Goal: Obtain resource: Obtain resource

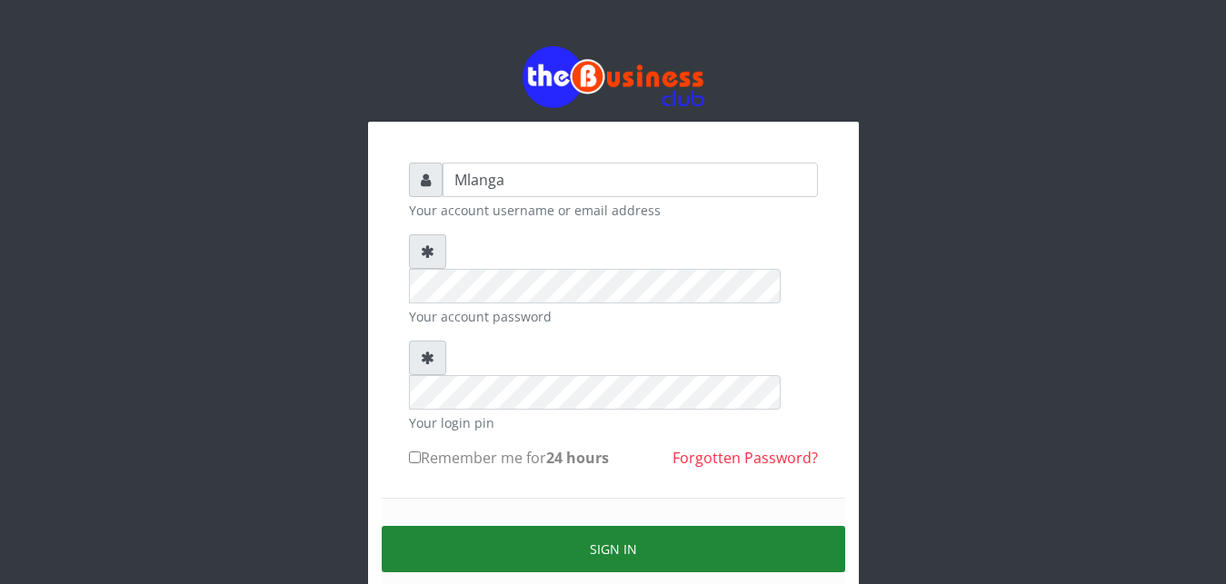
click at [614, 526] on button "Sign in" at bounding box center [614, 549] width 464 height 46
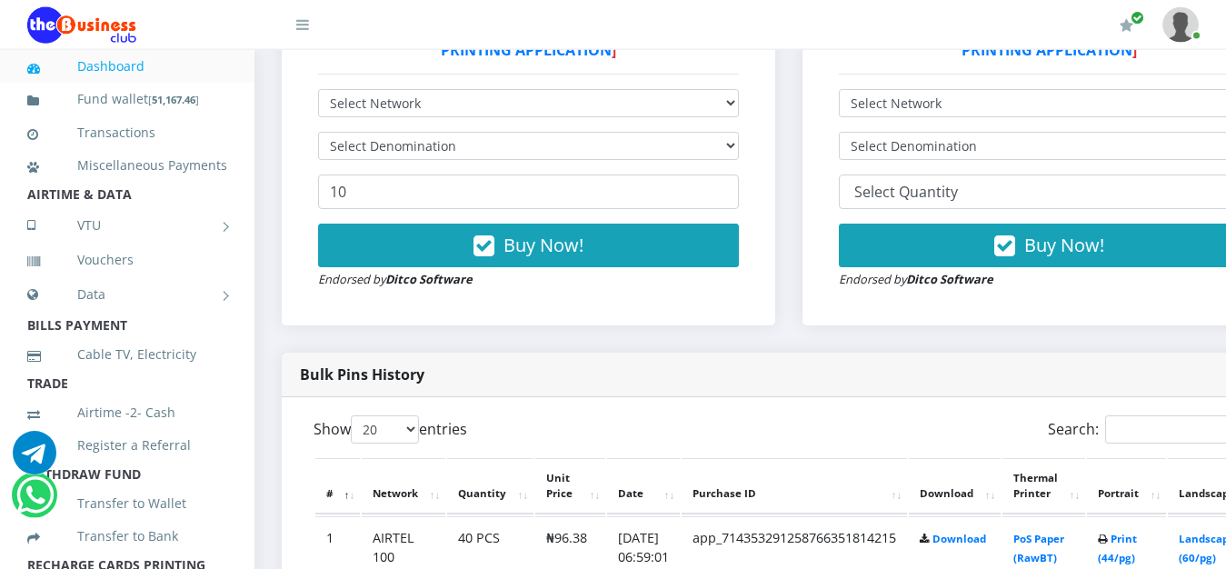
scroll to position [649, 0]
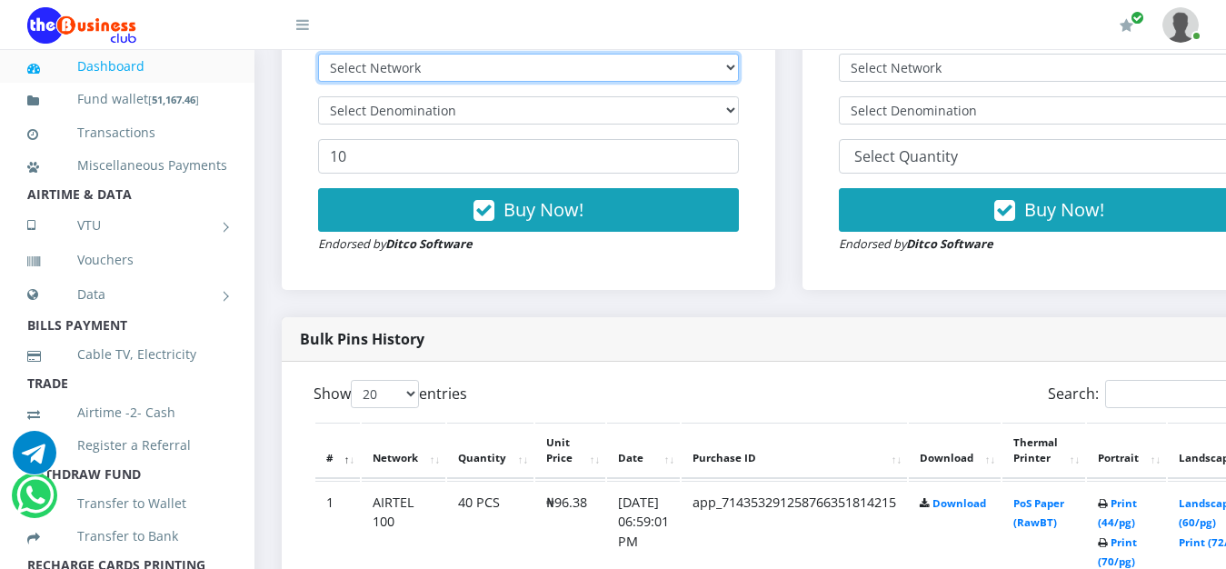
click at [318, 54] on select "Select Network MTN Globacom 9Mobile Airtel" at bounding box center [528, 68] width 421 height 28
select select "Airtel"
click option "Airtel" at bounding box center [0, 0] width 0 height 0
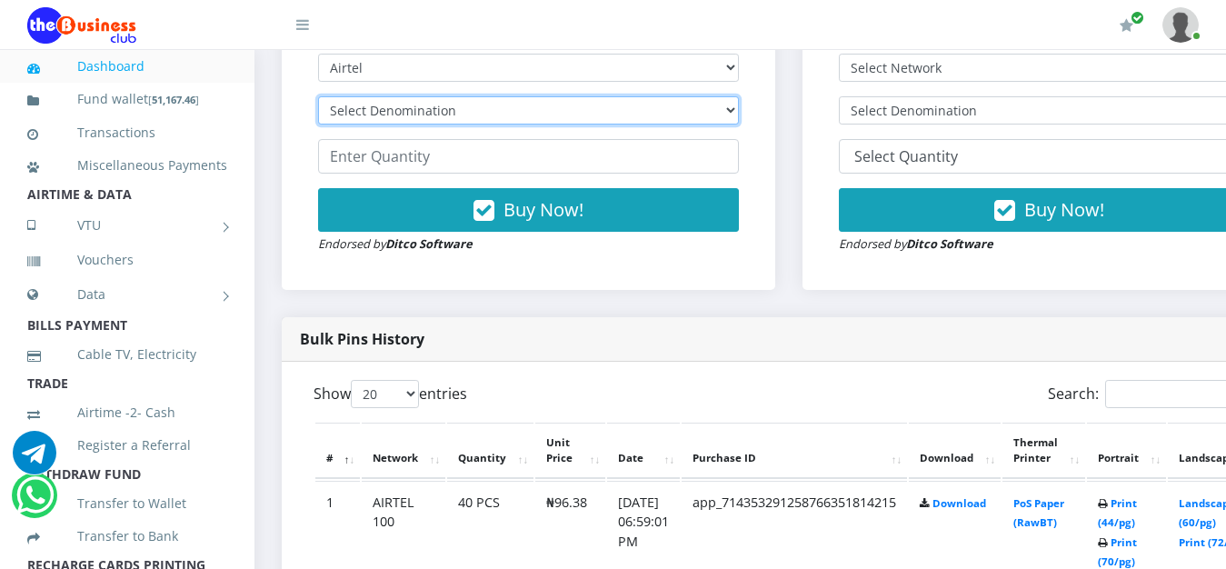
click at [318, 96] on select "Select Denomination Airtel NGN100 - ₦96.38 Airtel NGN200 - ₦192.76 Airtel NGN50…" at bounding box center [528, 110] width 421 height 28
click at [739, 112] on select "Select Denomination Airtel NGN100 - ₦96.38 Airtel NGN200 - ₦192.76 Airtel NGN50…" at bounding box center [528, 110] width 421 height 28
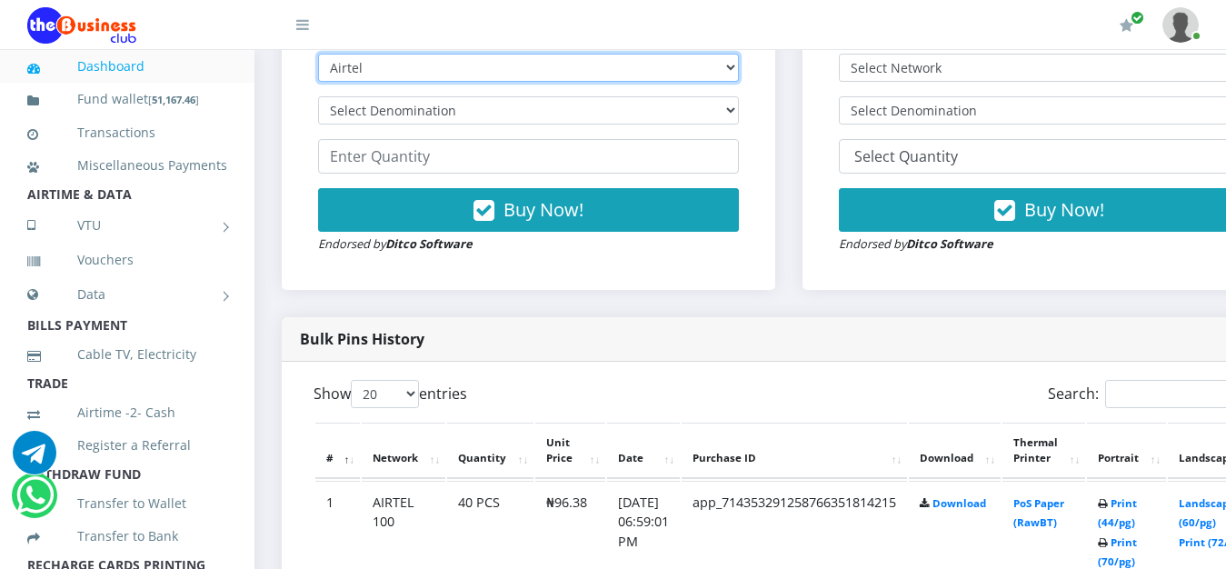
click at [318, 54] on select "Select Network MTN Globacom 9Mobile Airtel" at bounding box center [528, 68] width 421 height 28
select select "MTN"
click option "MTN" at bounding box center [0, 0] width 0 height 0
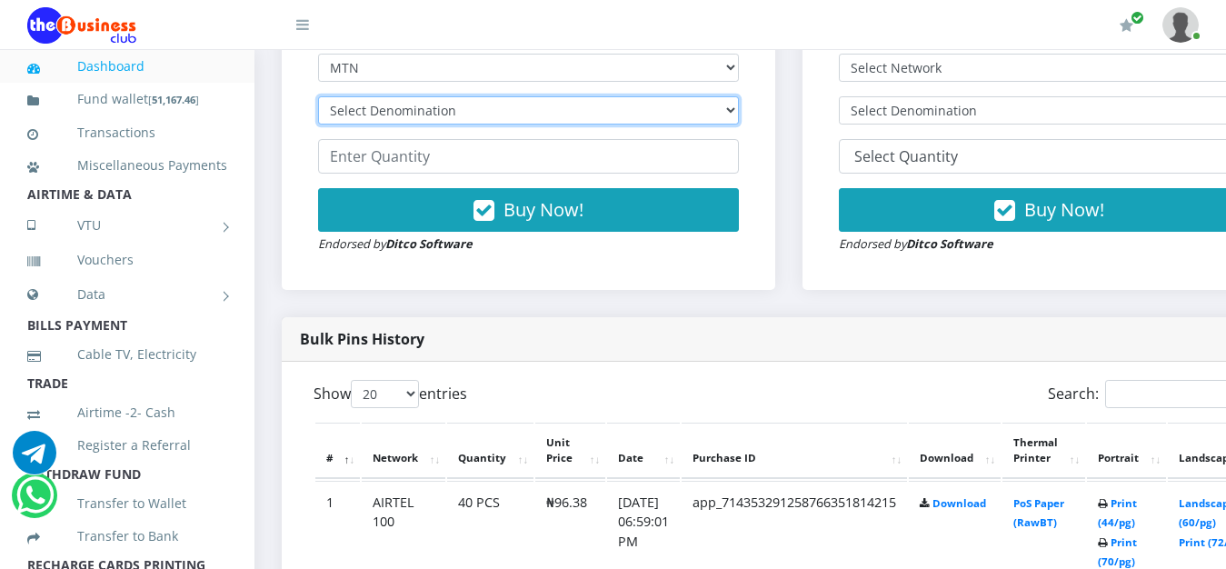
click at [318, 96] on select "Select Denomination MTN NGN100 - ₦96.99 MTN NGN200 - ₦193.98 MTN NGN400 - ₦387.…" at bounding box center [528, 110] width 421 height 28
select select "484.95-500"
click option "MTN NGN500 - ₦484.95" at bounding box center [0, 0] width 0 height 0
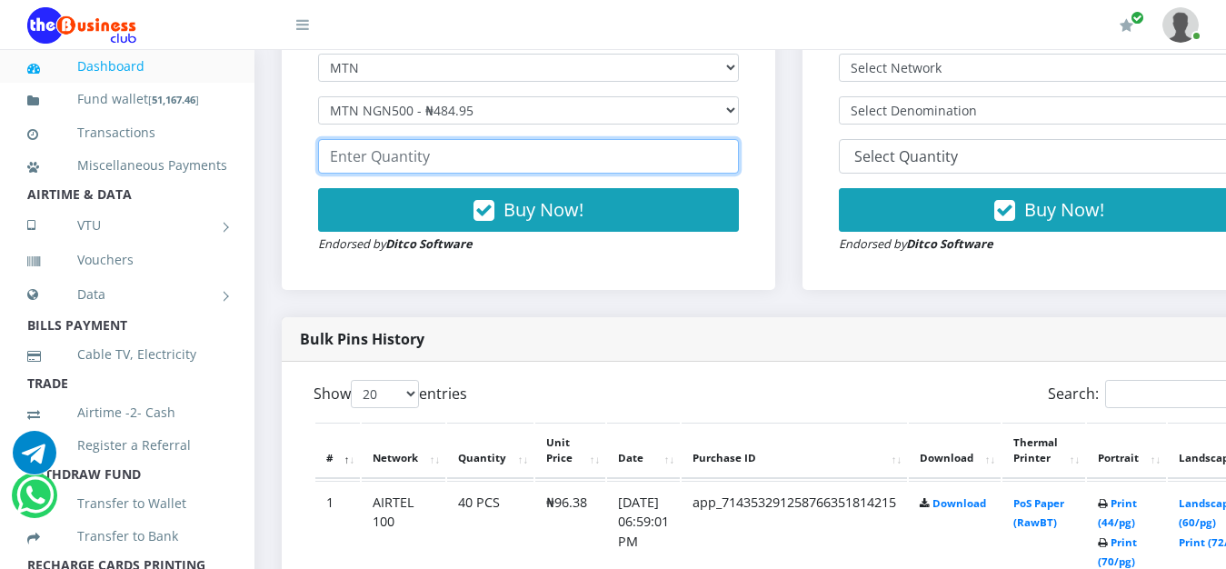
click at [459, 161] on input "number" at bounding box center [528, 156] width 421 height 35
type input "4"
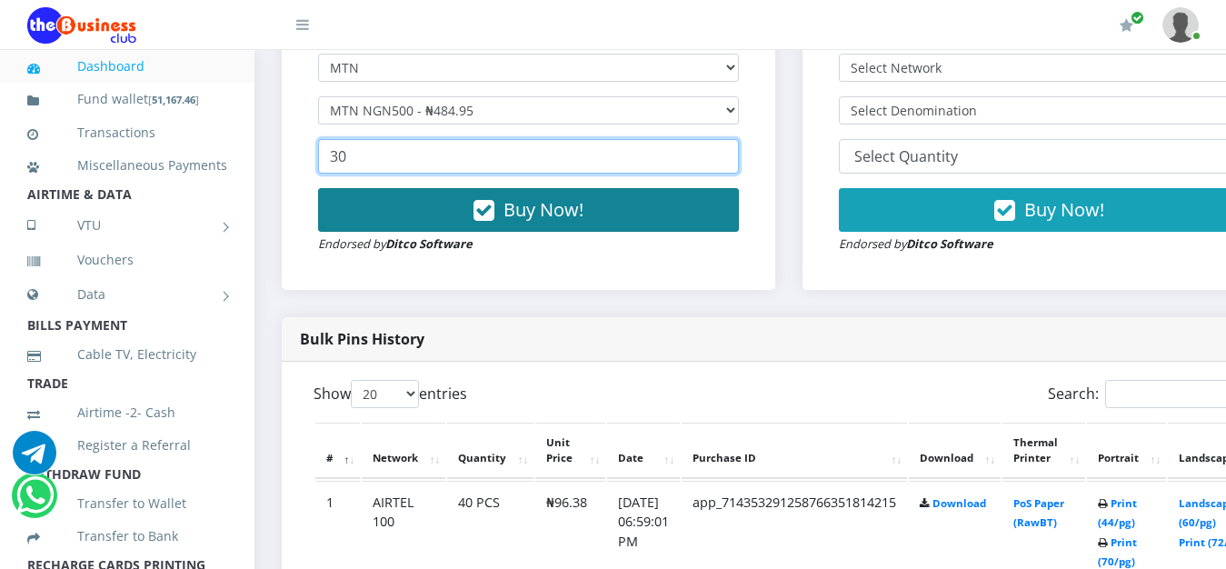
type input "30"
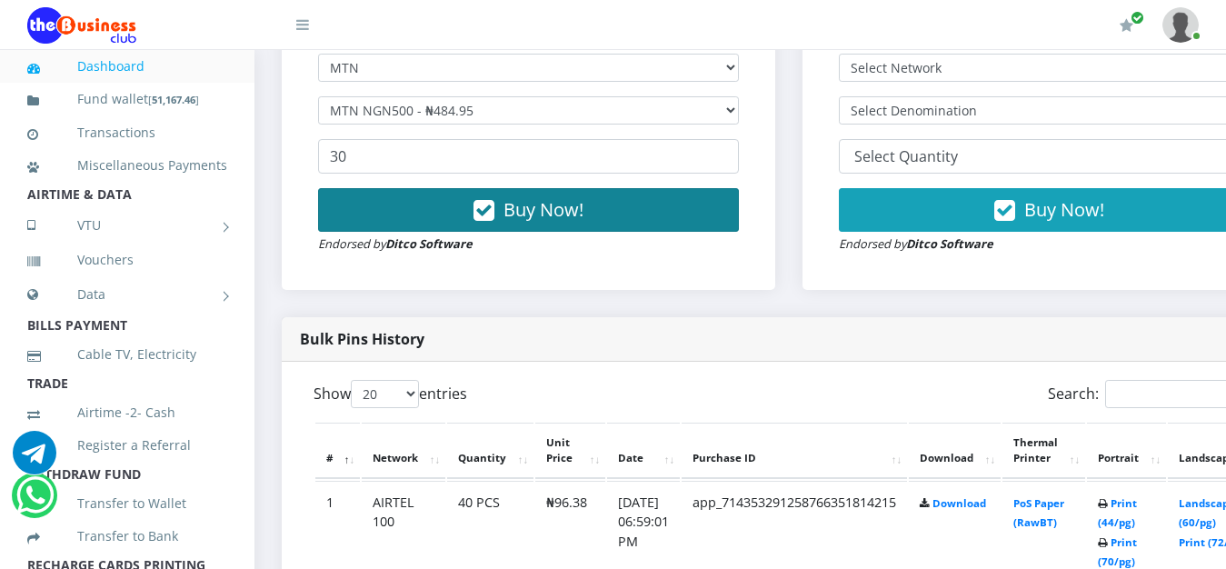
click at [543, 215] on span "Buy Now!" at bounding box center [544, 209] width 80 height 25
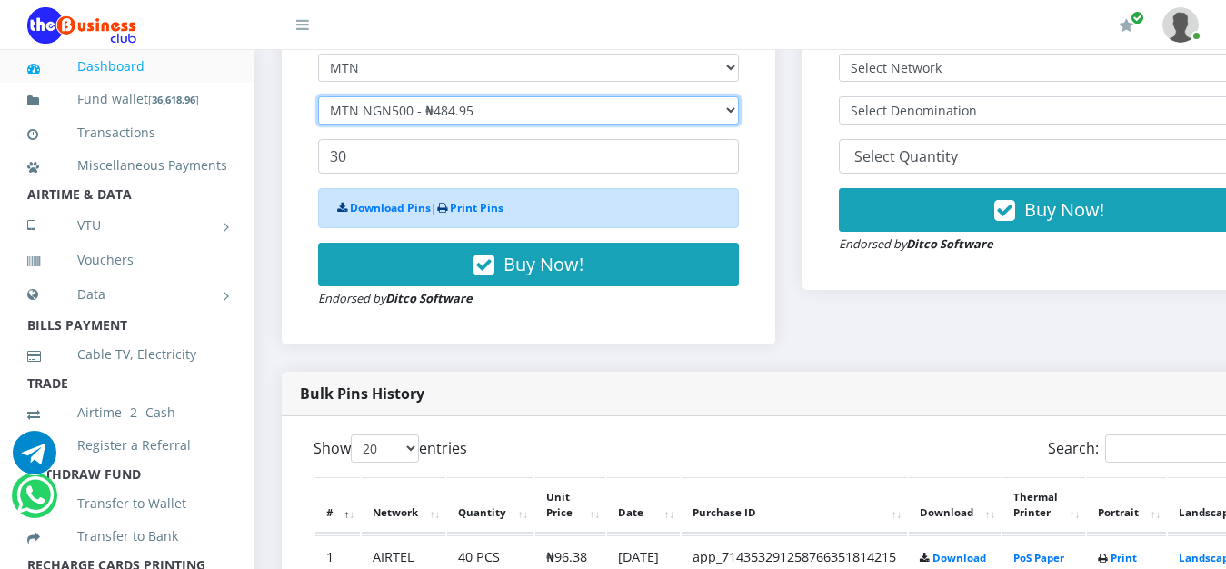
click at [318, 96] on select "Select Denomination MTN NGN100 - ₦96.99 MTN NGN200 - ₦193.98 MTN NGN400 - ₦387.…" at bounding box center [528, 110] width 421 height 28
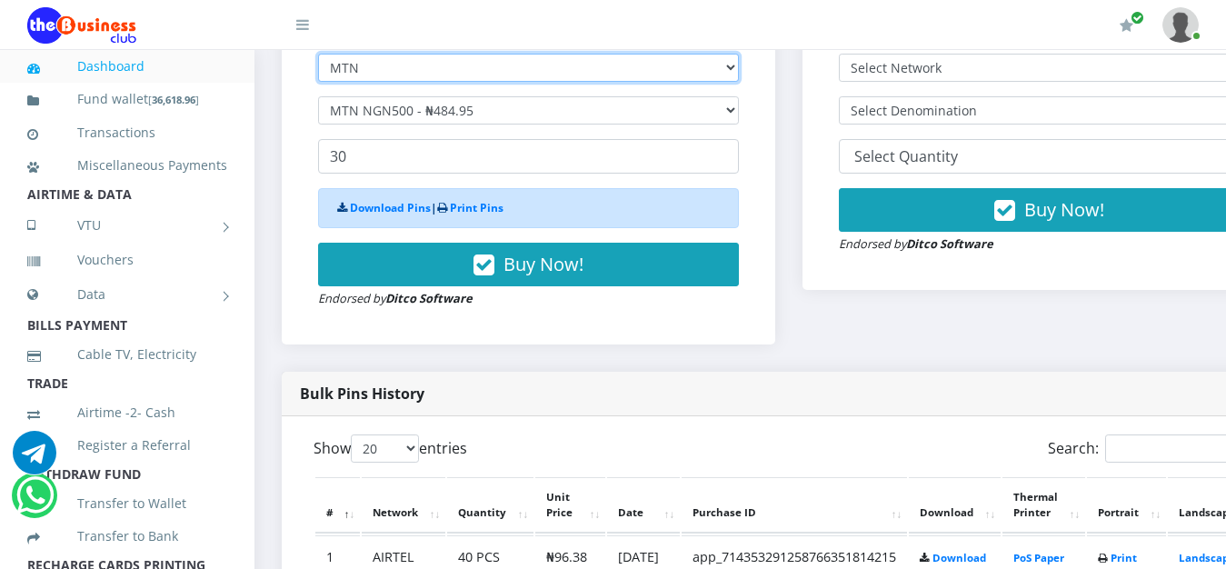
click at [318, 54] on select "Select Network MTN Globacom 9Mobile Airtel" at bounding box center [528, 68] width 421 height 28
select select "Airtel"
click option "Airtel" at bounding box center [0, 0] width 0 height 0
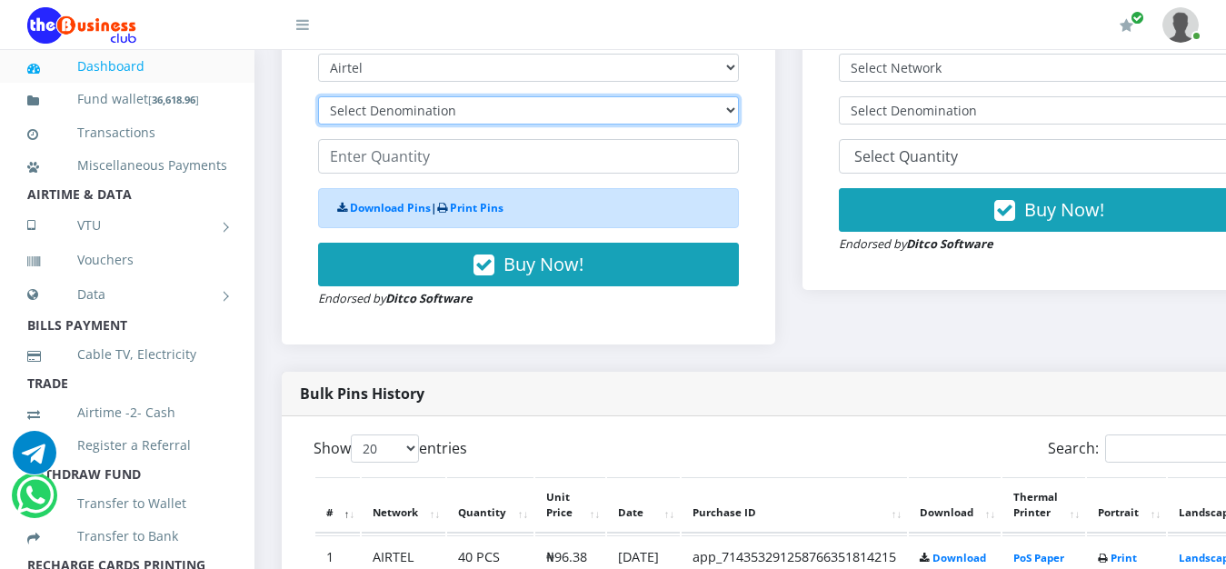
click at [318, 96] on select "Select Denomination Airtel NGN100 - ₦96.38 Airtel NGN200 - ₦192.76 Airtel NGN50…" at bounding box center [528, 110] width 421 height 28
select select "481.9-500"
click option "Airtel NGN500 - ₦481.90" at bounding box center [0, 0] width 0 height 0
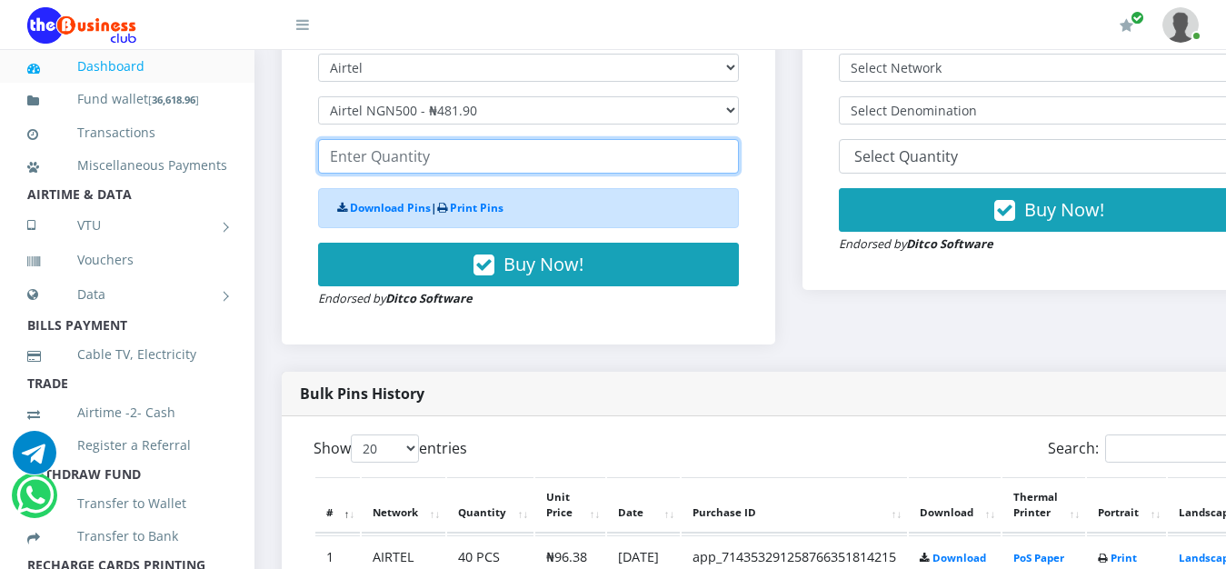
click at [379, 161] on input "number" at bounding box center [528, 156] width 421 height 35
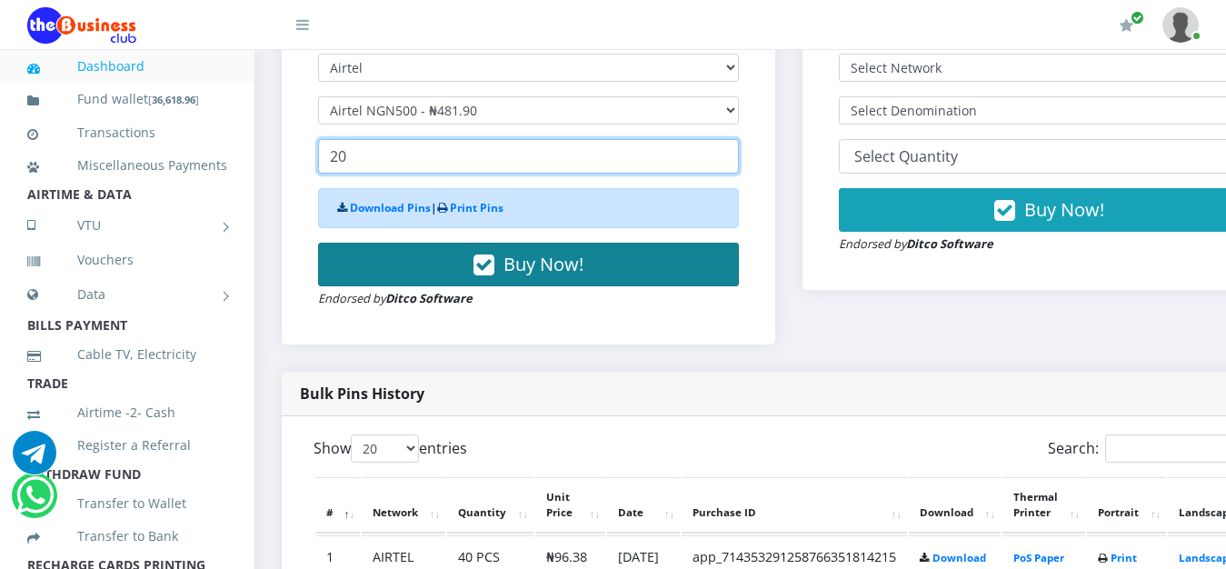
type input "20"
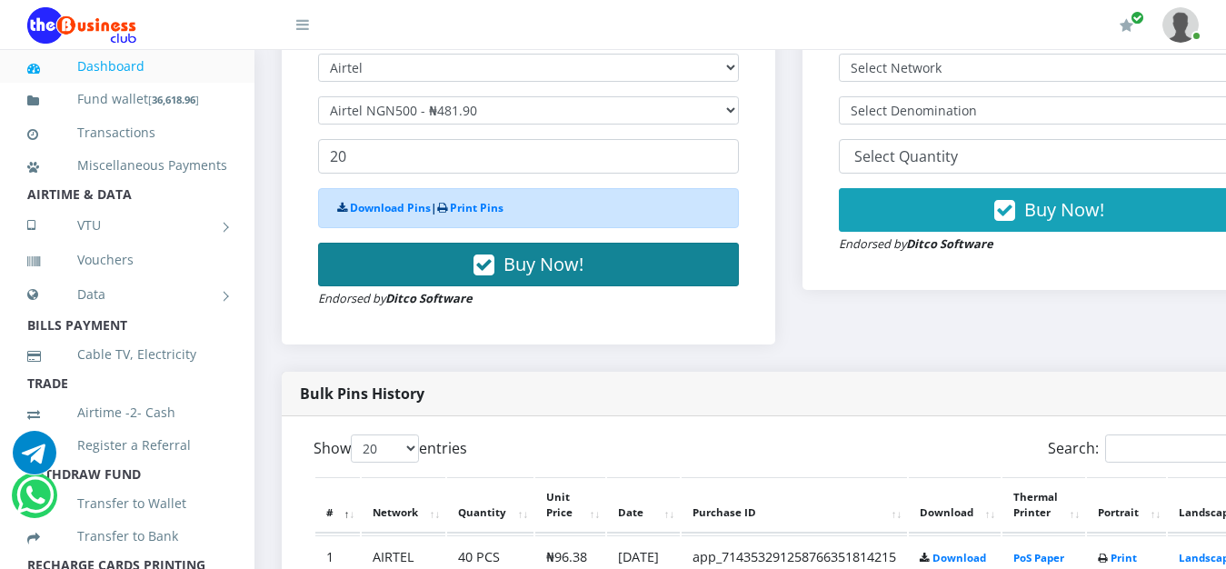
click at [553, 273] on span "Buy Now!" at bounding box center [544, 264] width 80 height 25
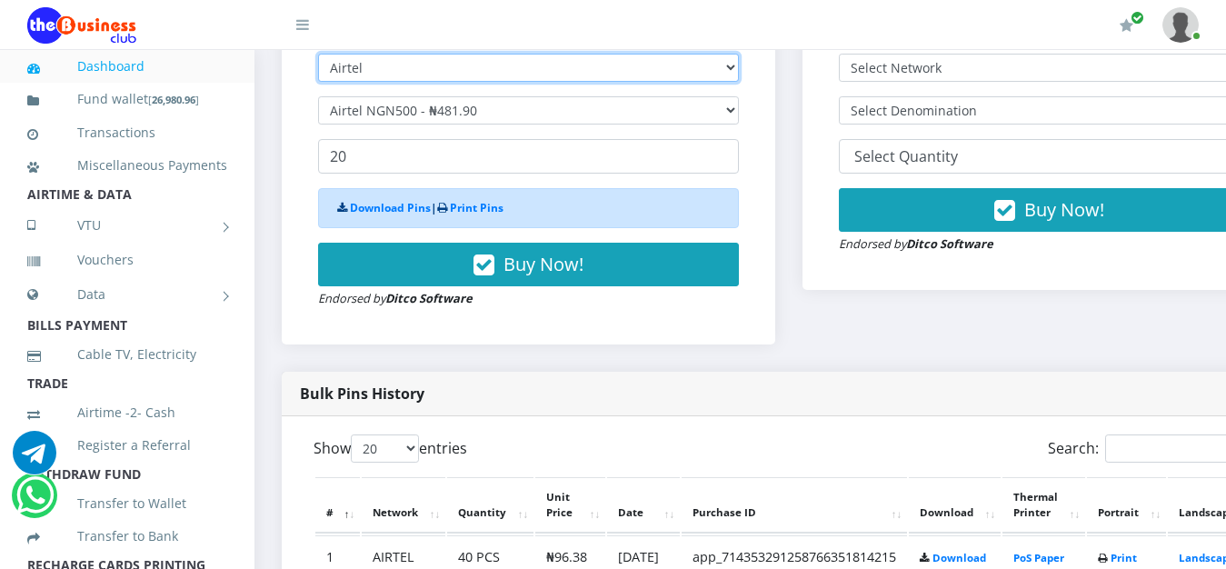
click at [318, 54] on select "Select Network MTN Globacom 9Mobile Airtel" at bounding box center [528, 68] width 421 height 28
click at [607, 76] on select "Select Network MTN Globacom 9Mobile Airtel" at bounding box center [528, 68] width 421 height 28
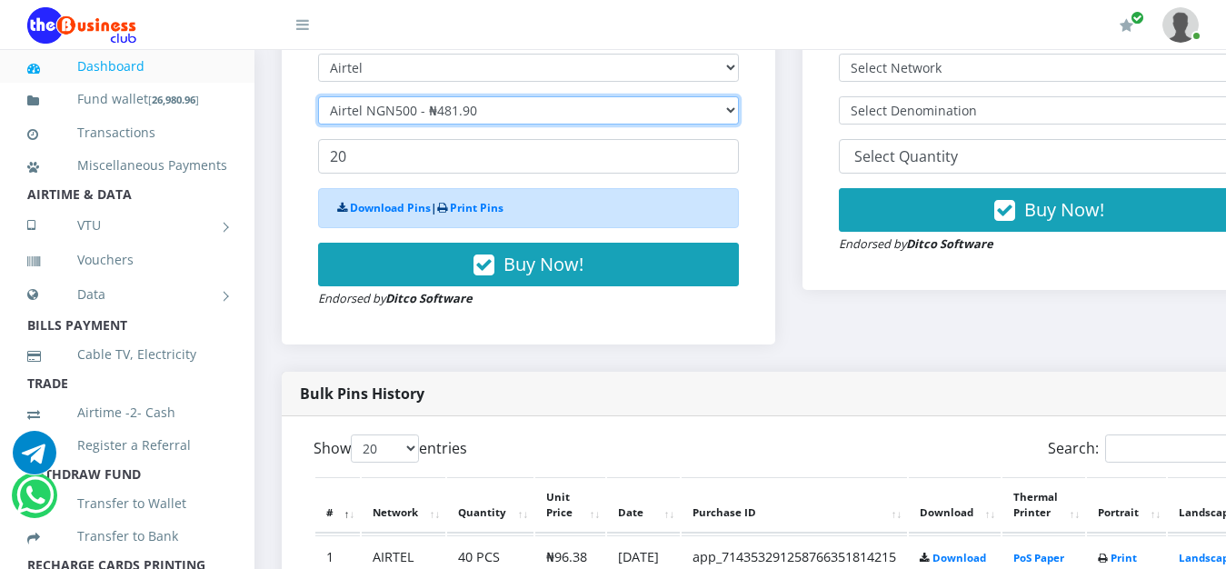
click at [318, 96] on select "Select Denomination Airtel NGN100 - ₦96.38 Airtel NGN200 - ₦192.76 Airtel NGN50…" at bounding box center [528, 110] width 421 height 28
select select "963.8-1000"
click option "Airtel NGN1000 - ₦963.80" at bounding box center [0, 0] width 0 height 0
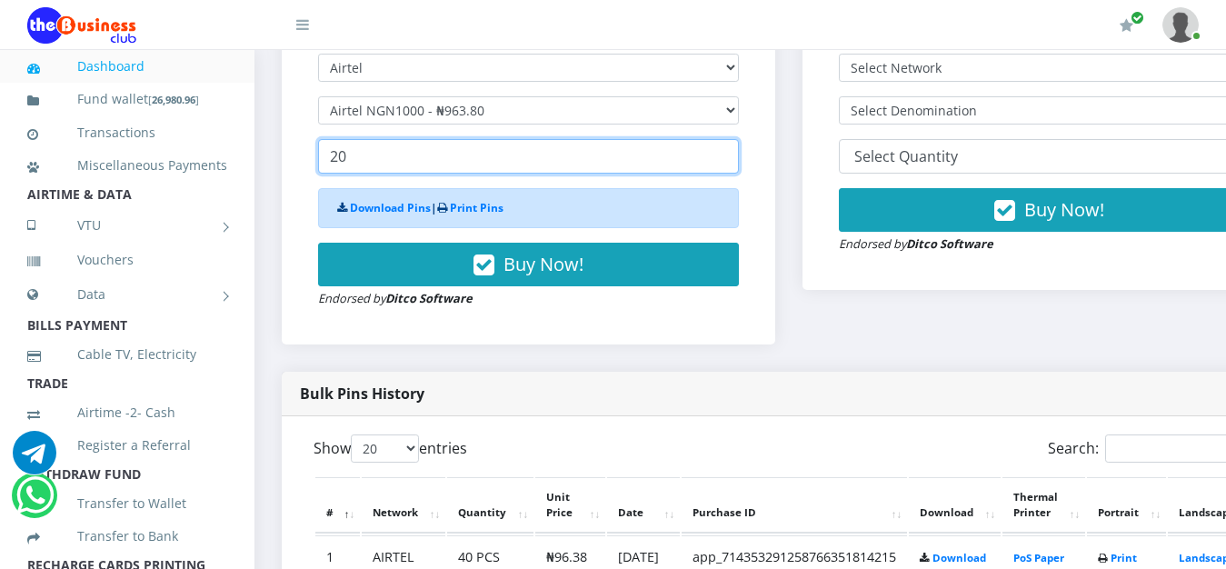
click at [349, 158] on input "20" at bounding box center [528, 156] width 421 height 35
type input "2"
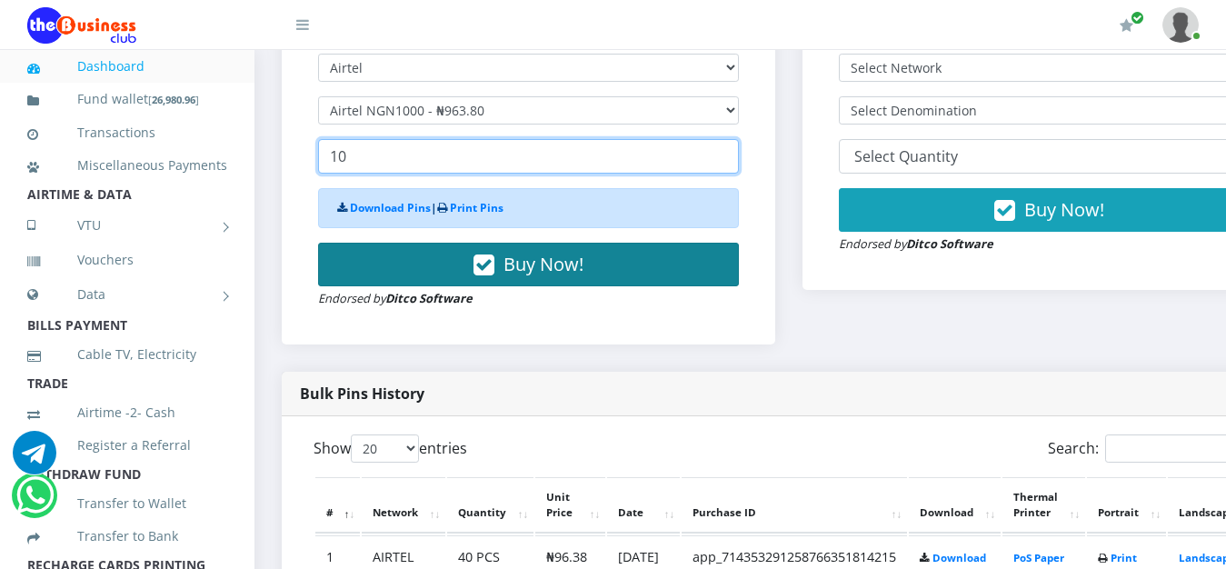
type input "10"
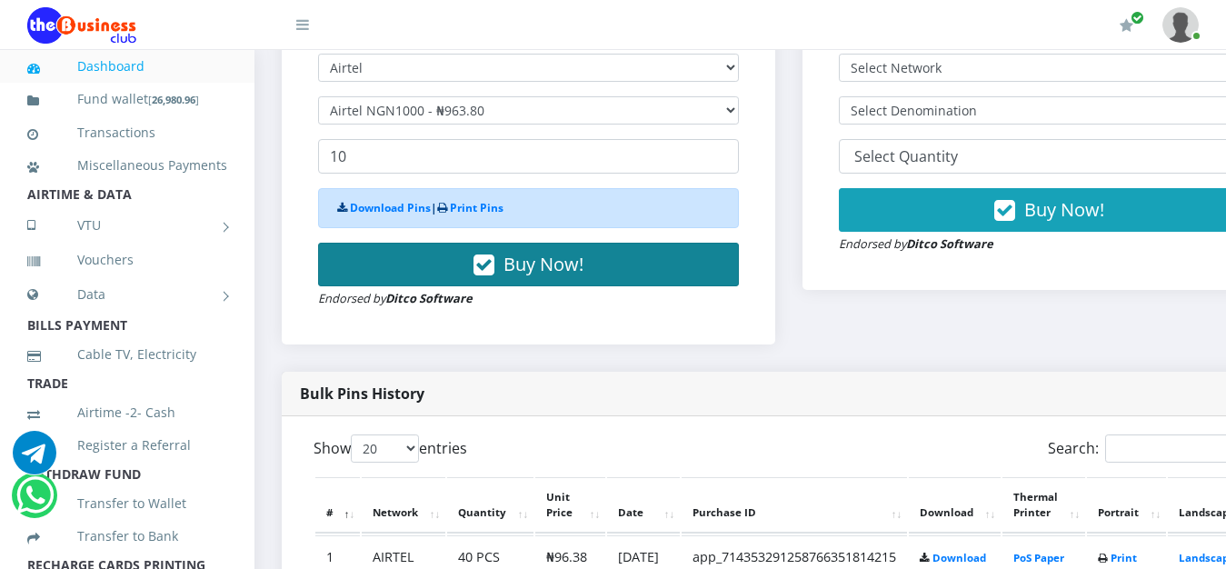
click at [514, 268] on span "Buy Now!" at bounding box center [544, 264] width 80 height 25
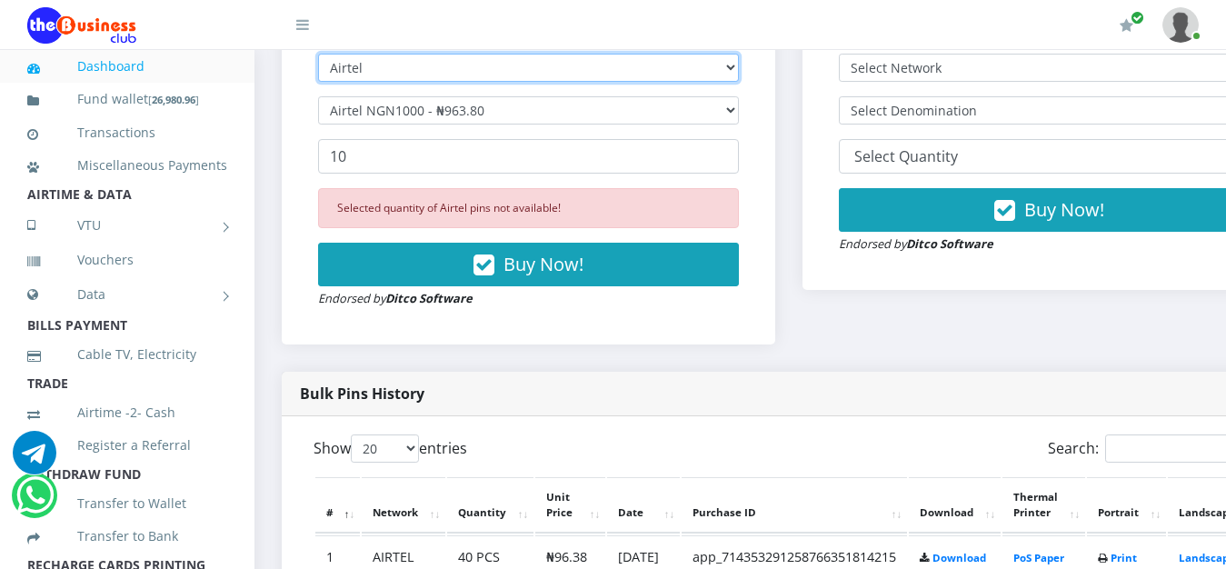
click at [318, 54] on select "Select Network MTN Globacom 9Mobile Airtel" at bounding box center [528, 68] width 421 height 28
select select "Glo"
click option "Globacom" at bounding box center [0, 0] width 0 height 0
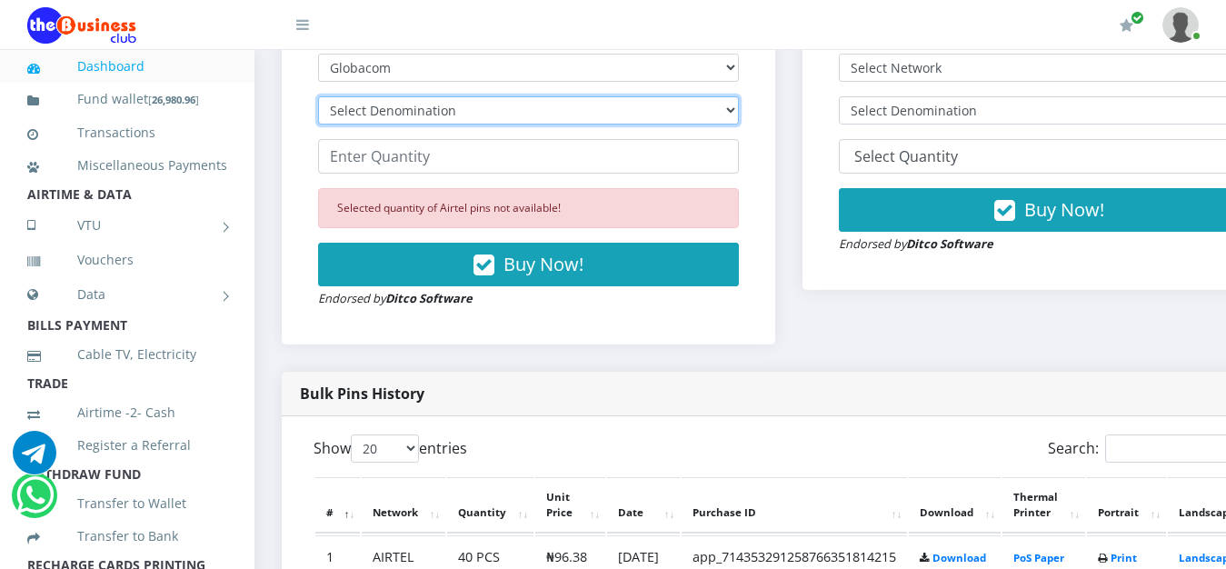
click at [318, 96] on select "Select Denomination Glo NGN100 - ₦96.55 Glo NGN200 - ₦193.10 Glo NGN500 - ₦482.…" at bounding box center [528, 110] width 421 height 28
select select "482.75-500"
click option "Glo NGN500 - ₦482.75" at bounding box center [0, 0] width 0 height 0
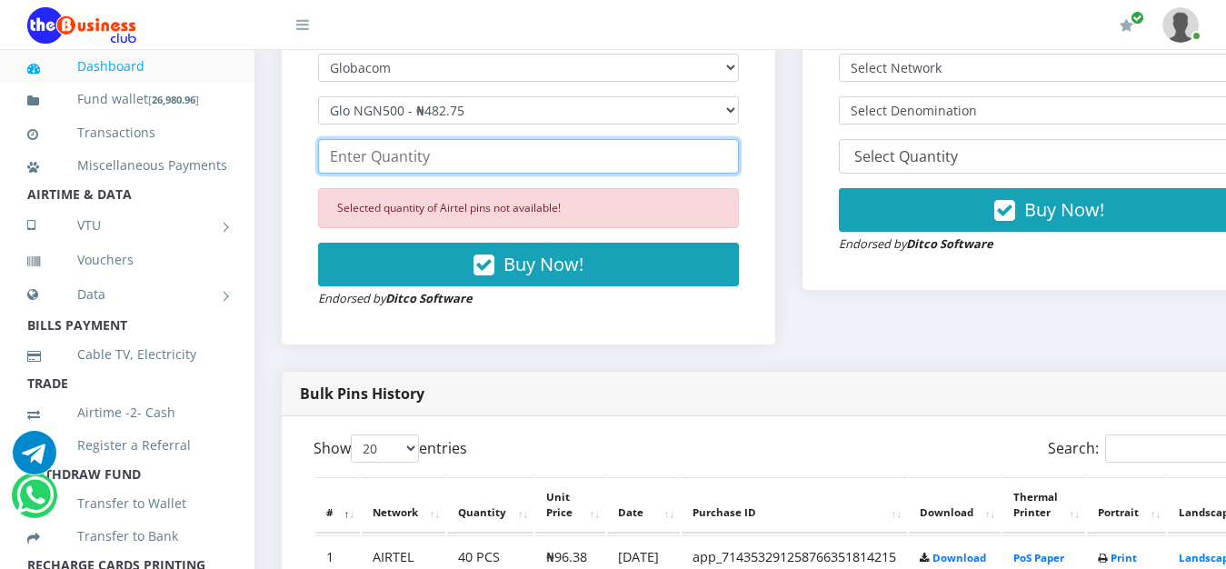
click at [444, 167] on input "number" at bounding box center [528, 156] width 421 height 35
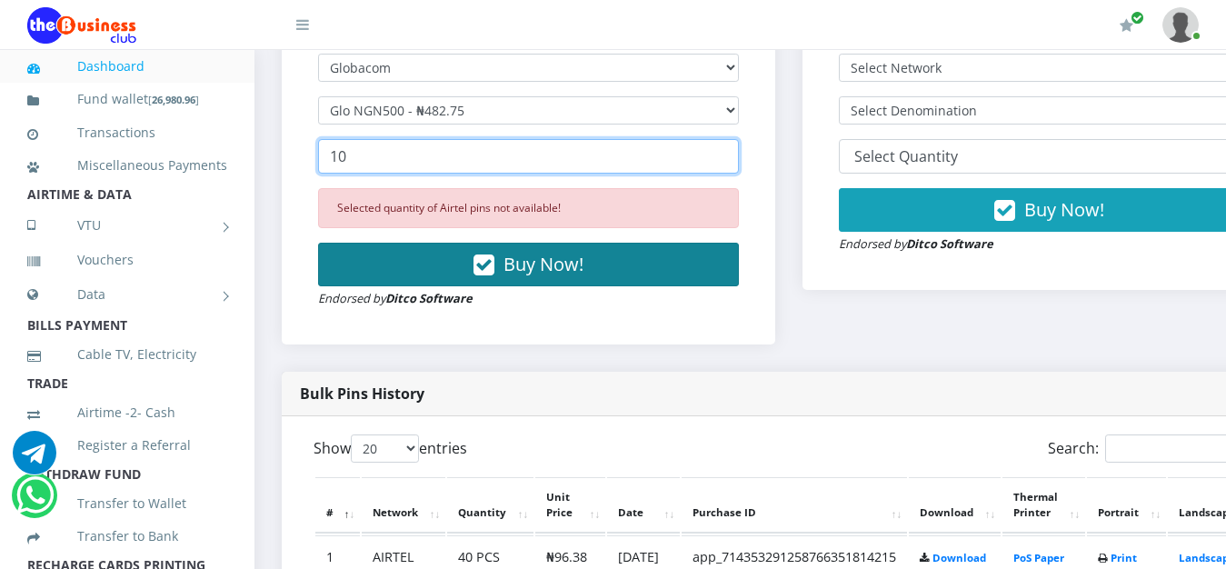
type input "10"
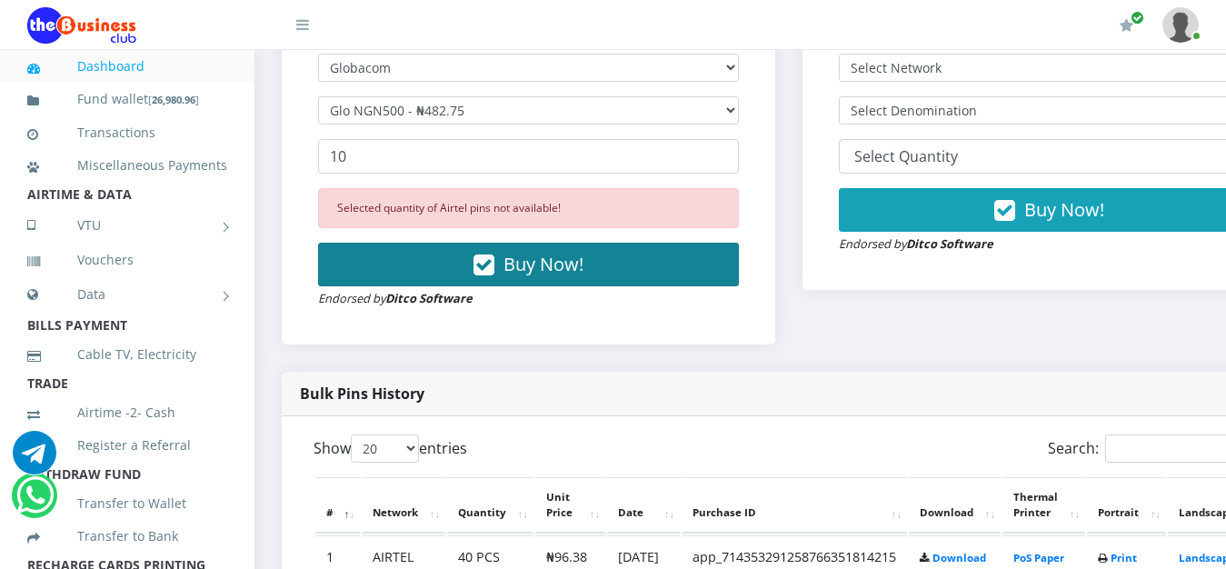
click at [535, 259] on span "Buy Now!" at bounding box center [544, 264] width 80 height 25
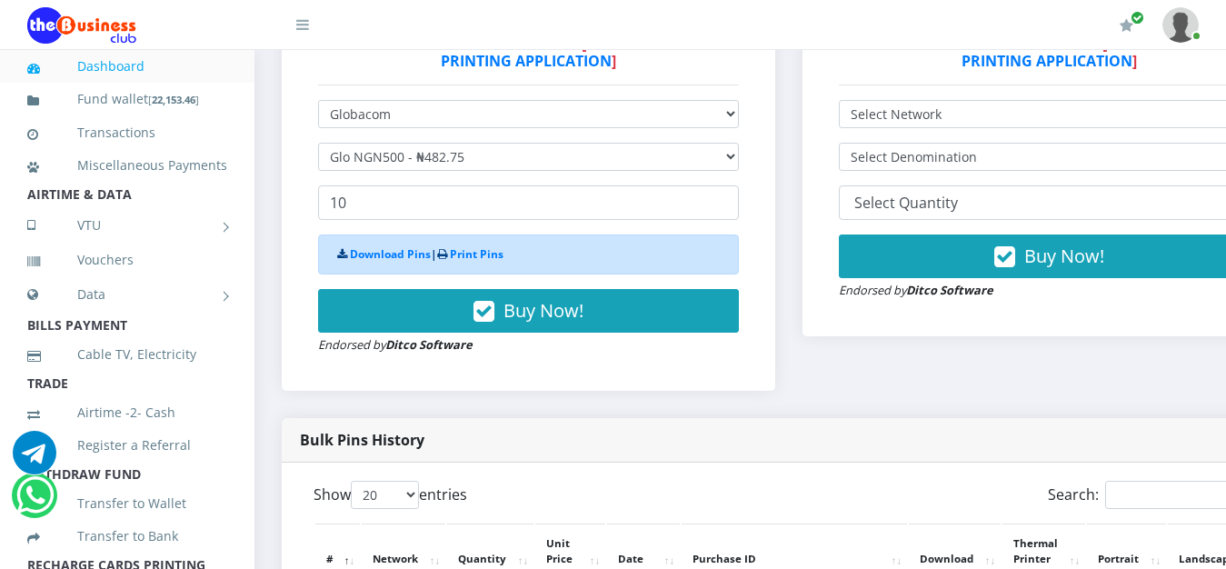
scroll to position [556, 0]
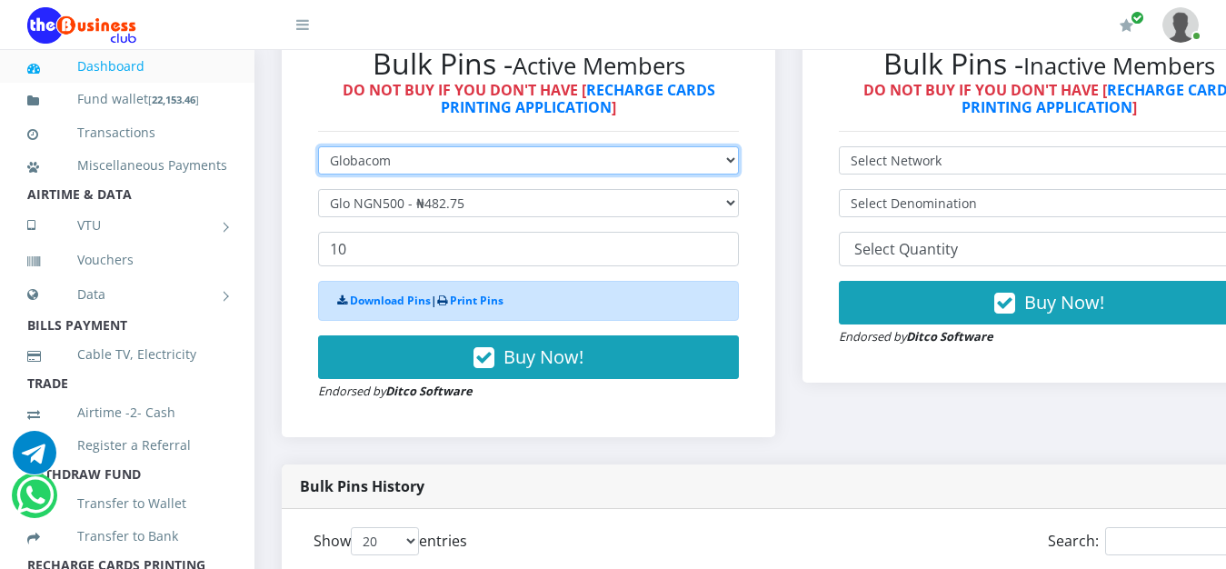
click at [318, 146] on select "Select Network MTN Globacom 9Mobile Airtel" at bounding box center [528, 160] width 421 height 28
select select "Airtel"
click option "Airtel" at bounding box center [0, 0] width 0 height 0
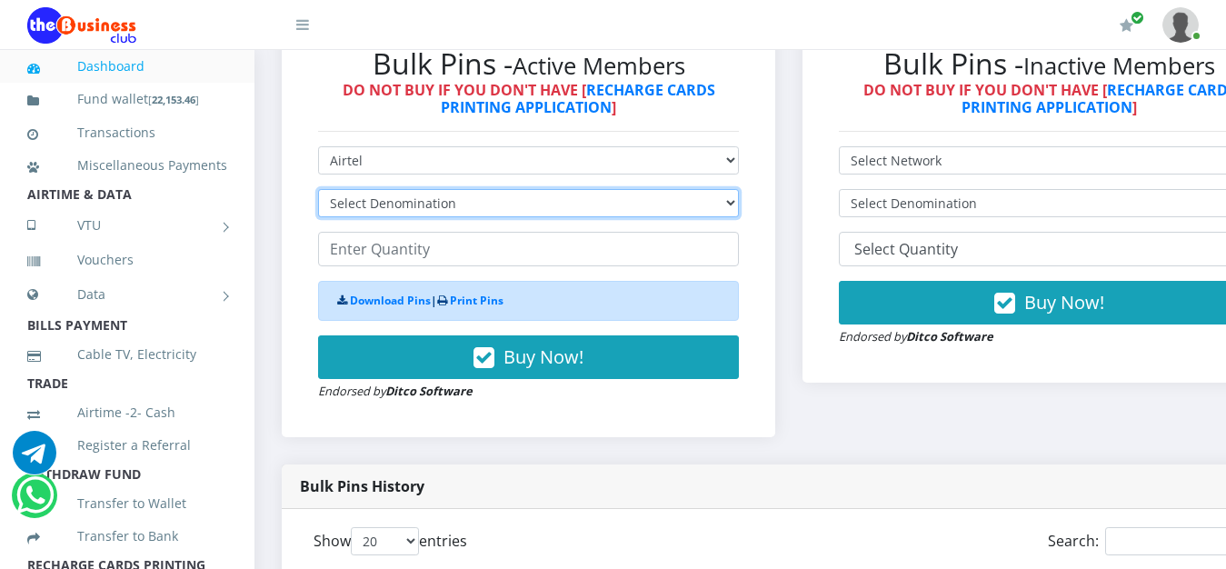
click at [318, 189] on select "Select Denomination Airtel NGN100 - ₦96.38 Airtel NGN200 - ₦192.76 Airtel NGN50…" at bounding box center [528, 203] width 421 height 28
select select "192.76-200"
click option "Airtel NGN200 - ₦192.76" at bounding box center [0, 0] width 0 height 0
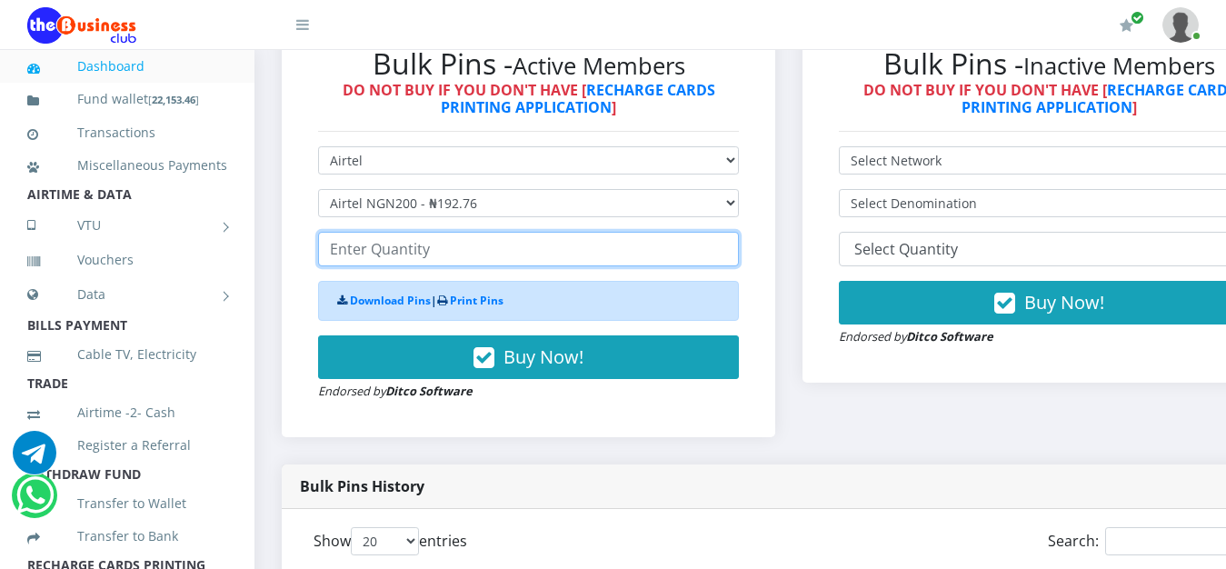
click at [471, 249] on input "number" at bounding box center [528, 249] width 421 height 35
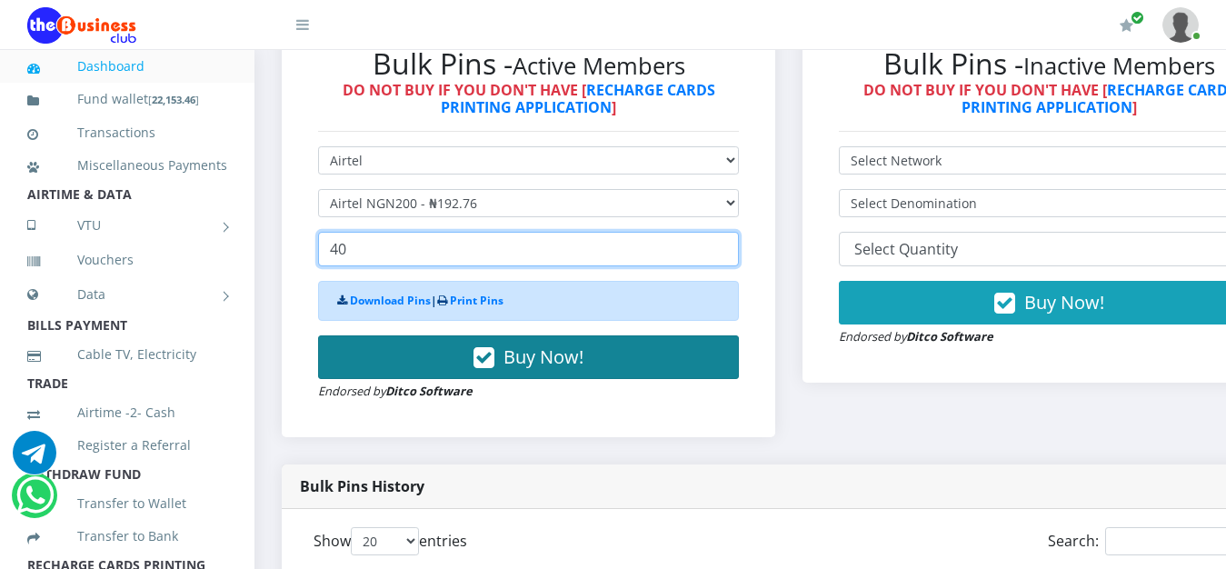
type input "40"
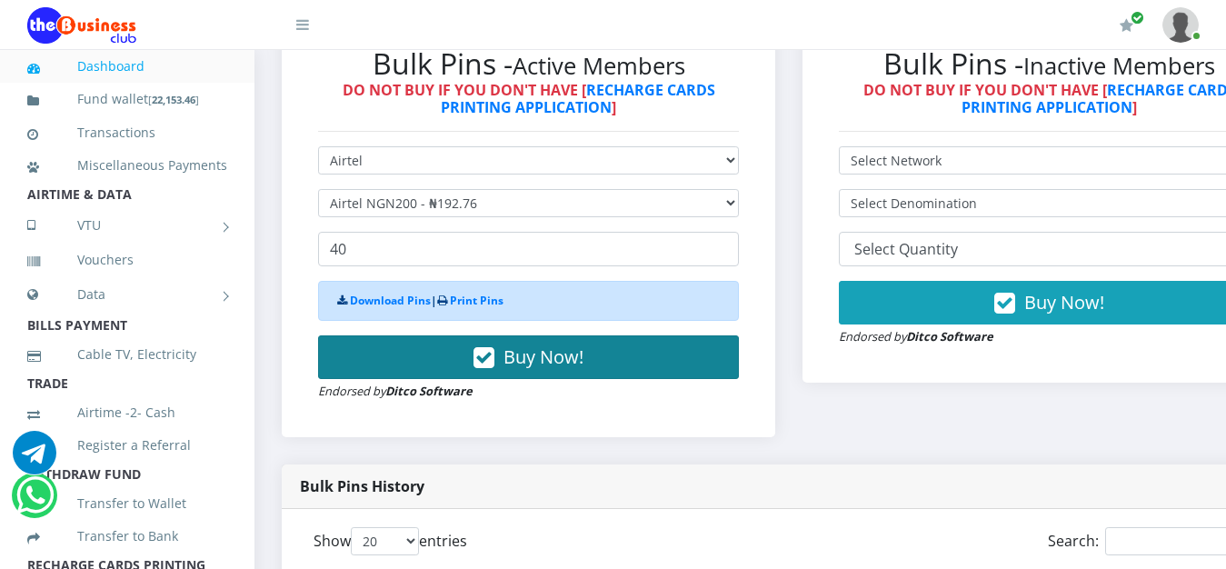
click at [577, 359] on span "Buy Now!" at bounding box center [544, 356] width 80 height 25
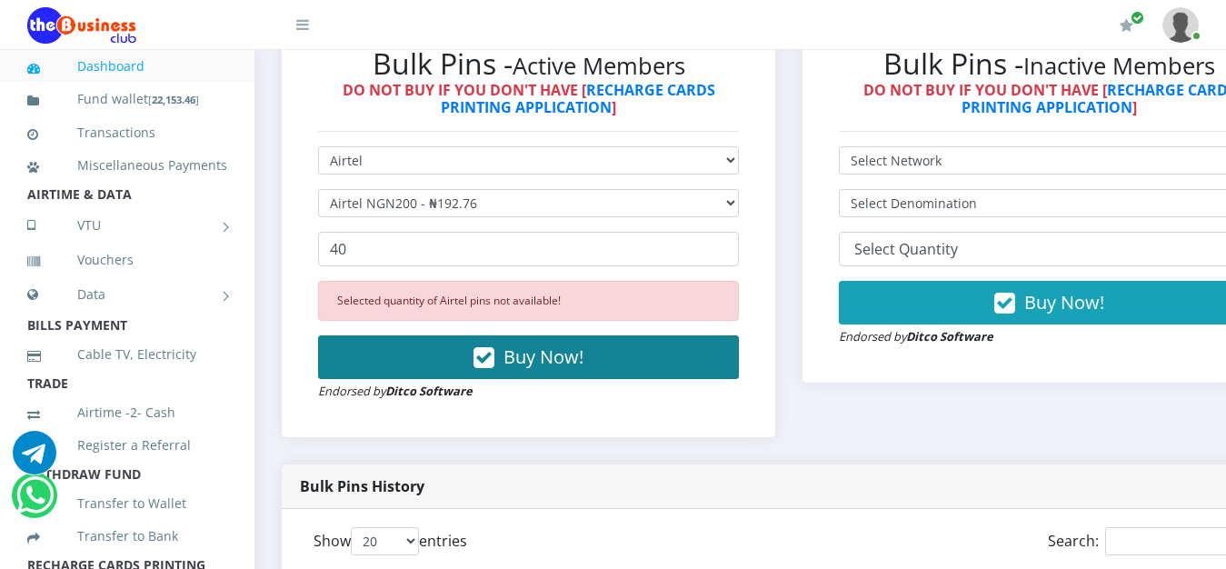
click at [594, 365] on button "Buy Now!" at bounding box center [528, 357] width 421 height 44
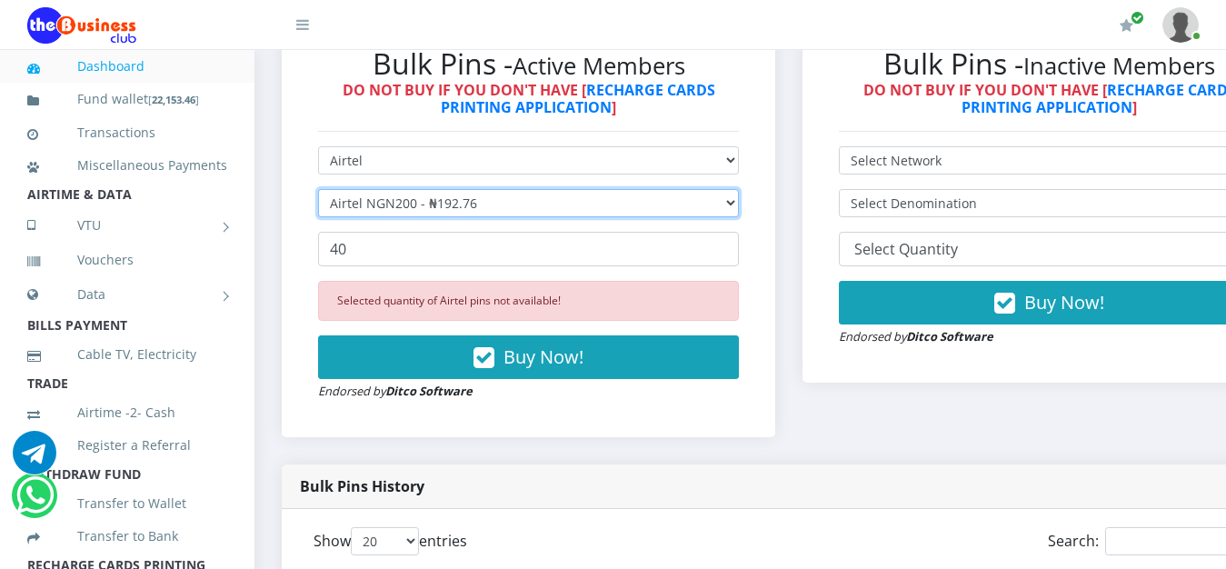
click at [318, 189] on select "Select Denomination Airtel NGN100 - ₦96.38 Airtel NGN200 - ₦192.76 Airtel NGN50…" at bounding box center [528, 203] width 421 height 28
select select "96.38-100"
click option "Airtel NGN100 - ₦96.38" at bounding box center [0, 0] width 0 height 0
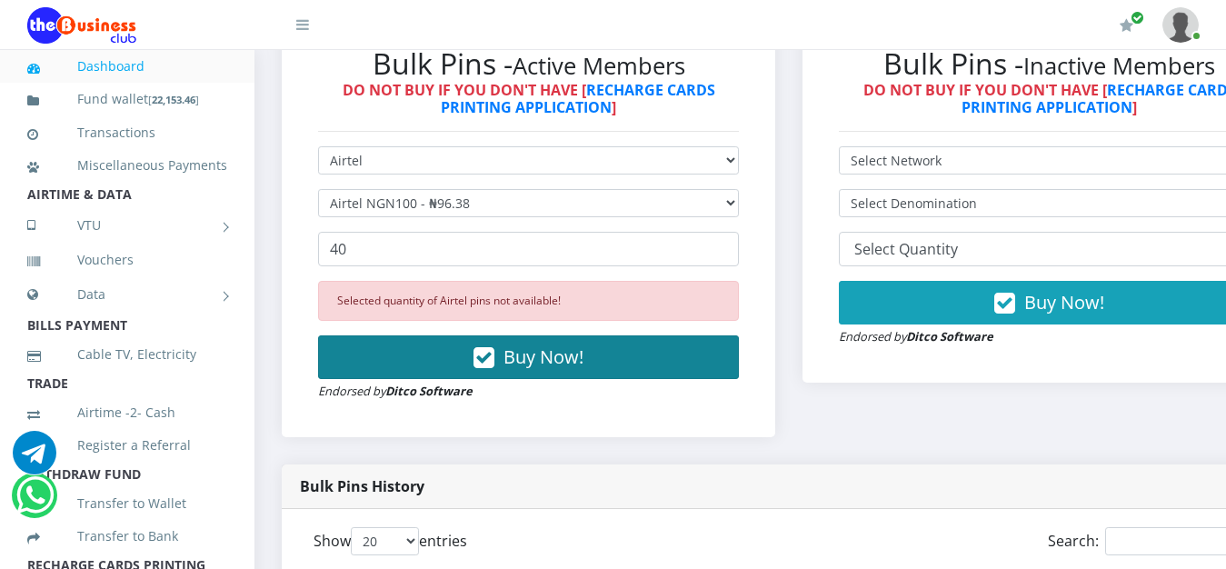
click at [537, 365] on span "Buy Now!" at bounding box center [544, 356] width 80 height 25
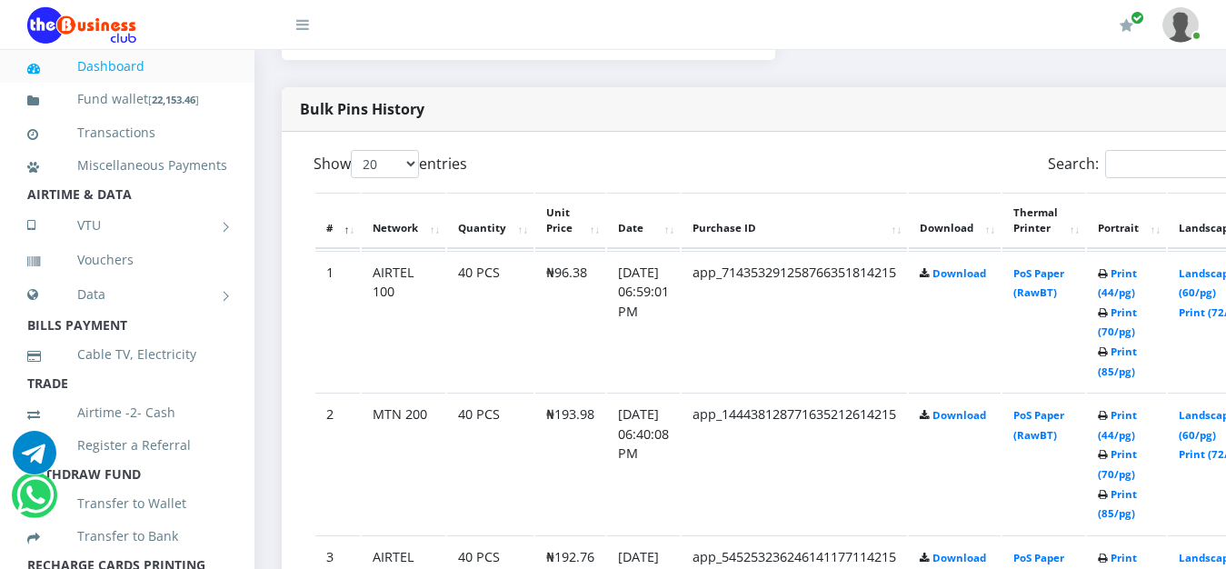
scroll to position [973, 0]
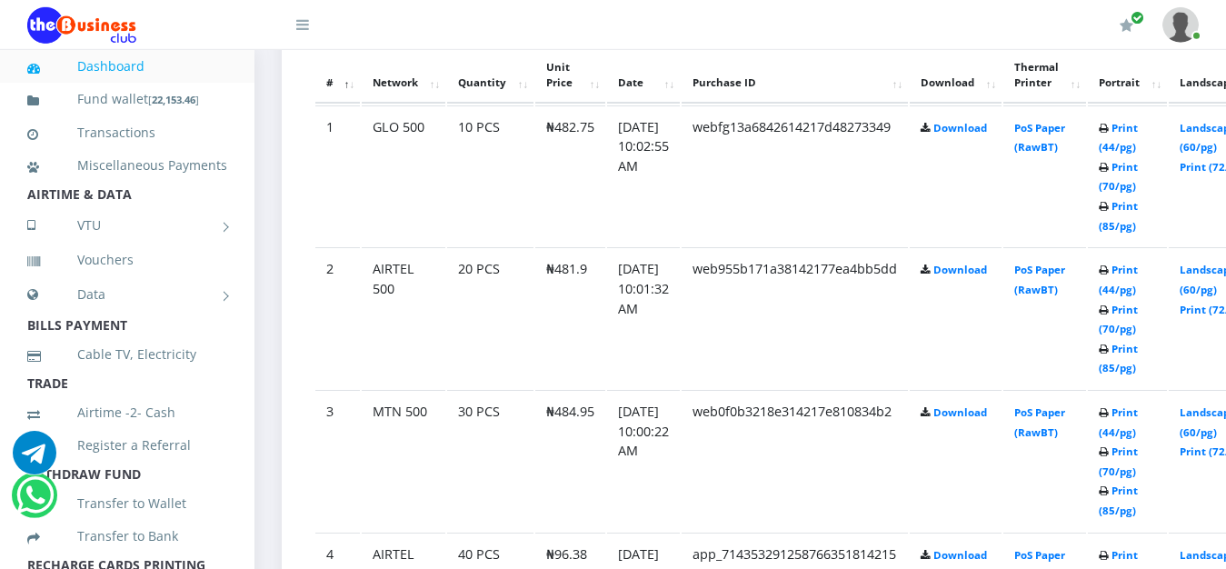
scroll to position [1020, 0]
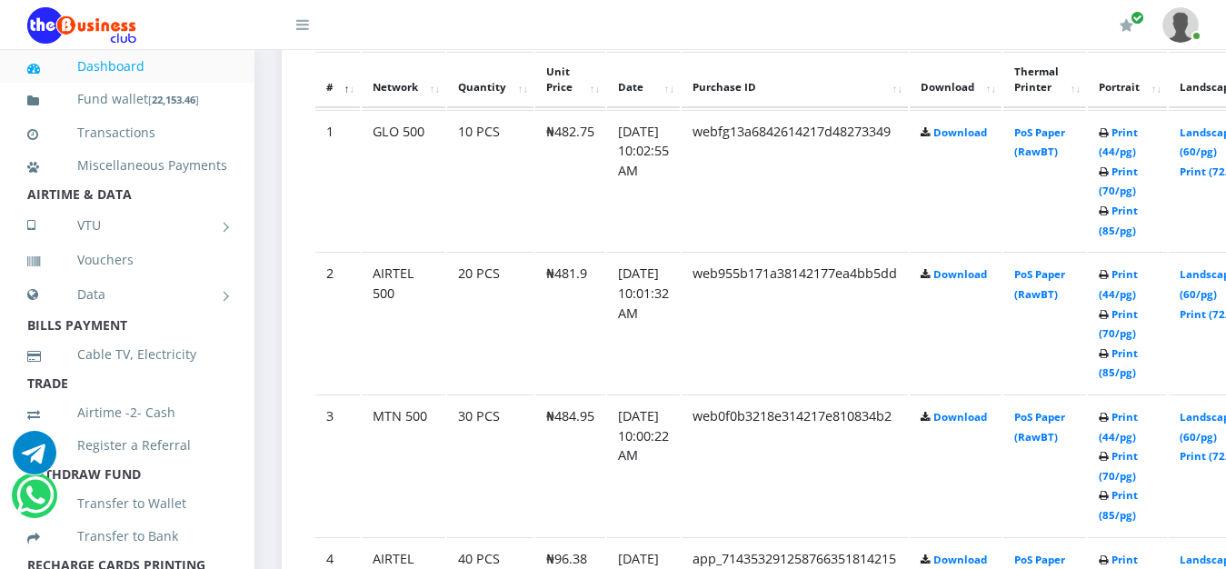
click at [1109, 217] on icon at bounding box center [1104, 211] width 10 height 11
click at [1138, 519] on link "Print (85/pg)" at bounding box center [1118, 505] width 39 height 34
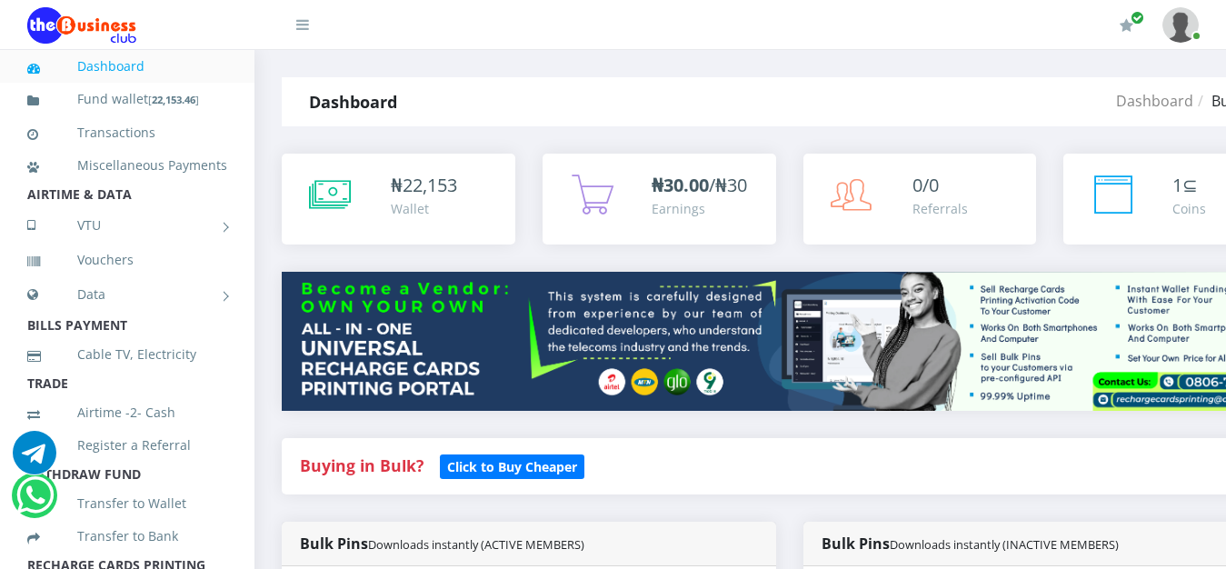
scroll to position [1020, 0]
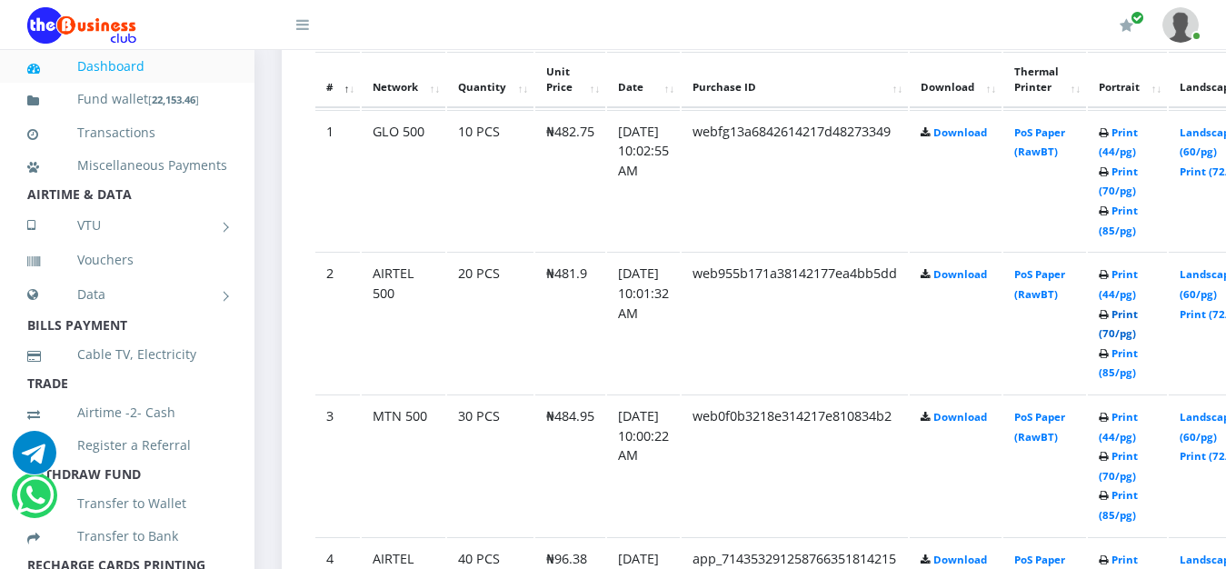
click at [1138, 338] on link "Print (70/pg)" at bounding box center [1118, 324] width 39 height 34
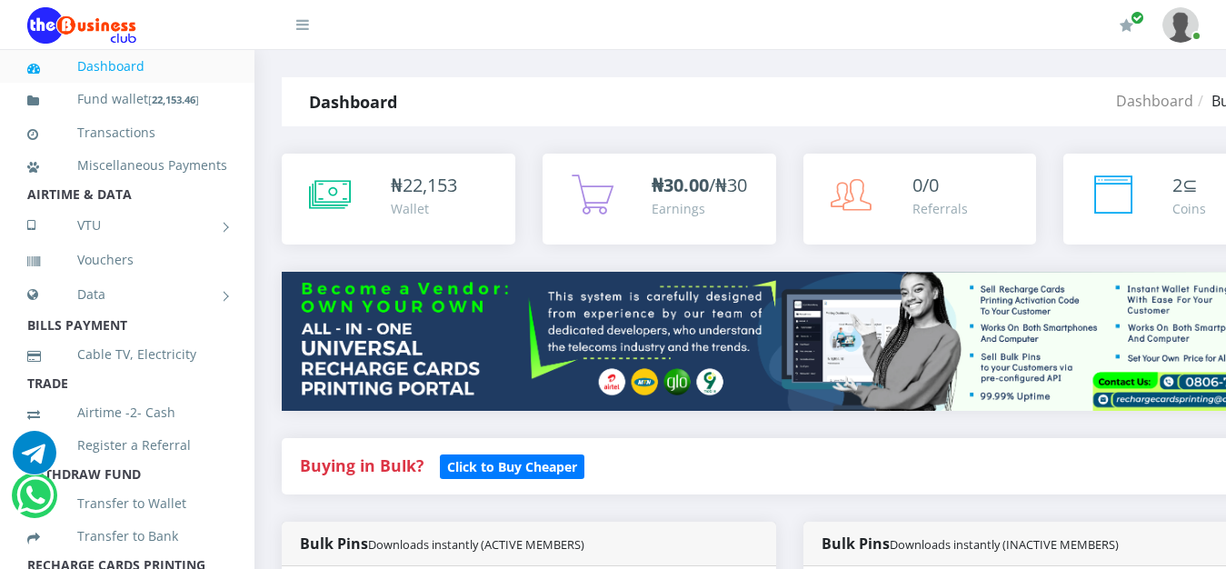
scroll to position [1020, 0]
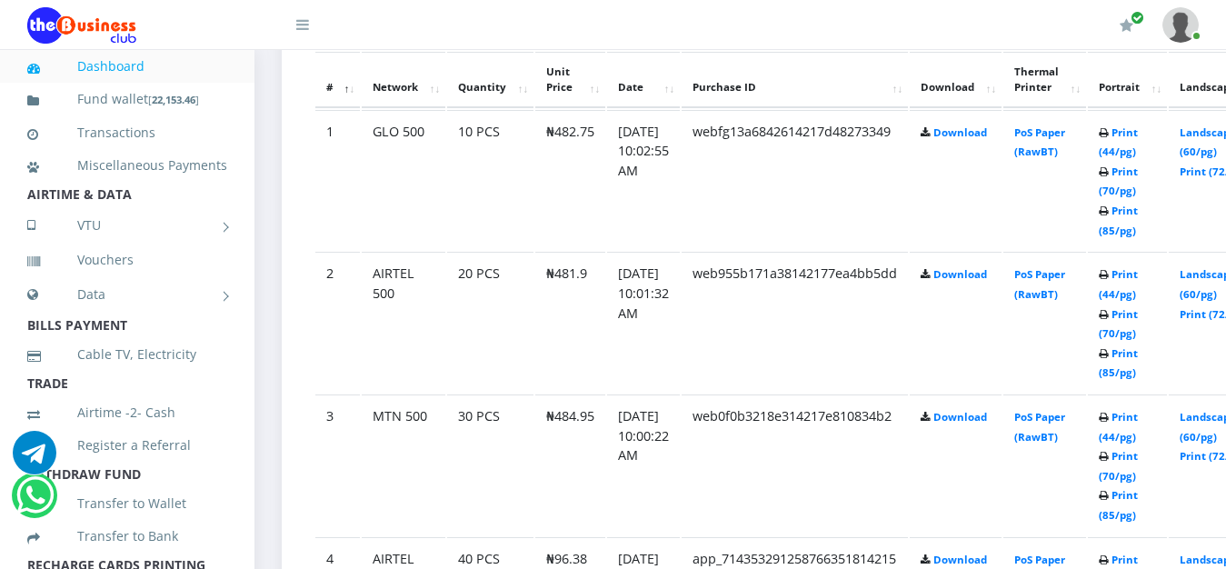
click at [1109, 280] on icon at bounding box center [1104, 275] width 10 height 11
click at [1138, 277] on link "Print (44/pg)" at bounding box center [1118, 284] width 39 height 34
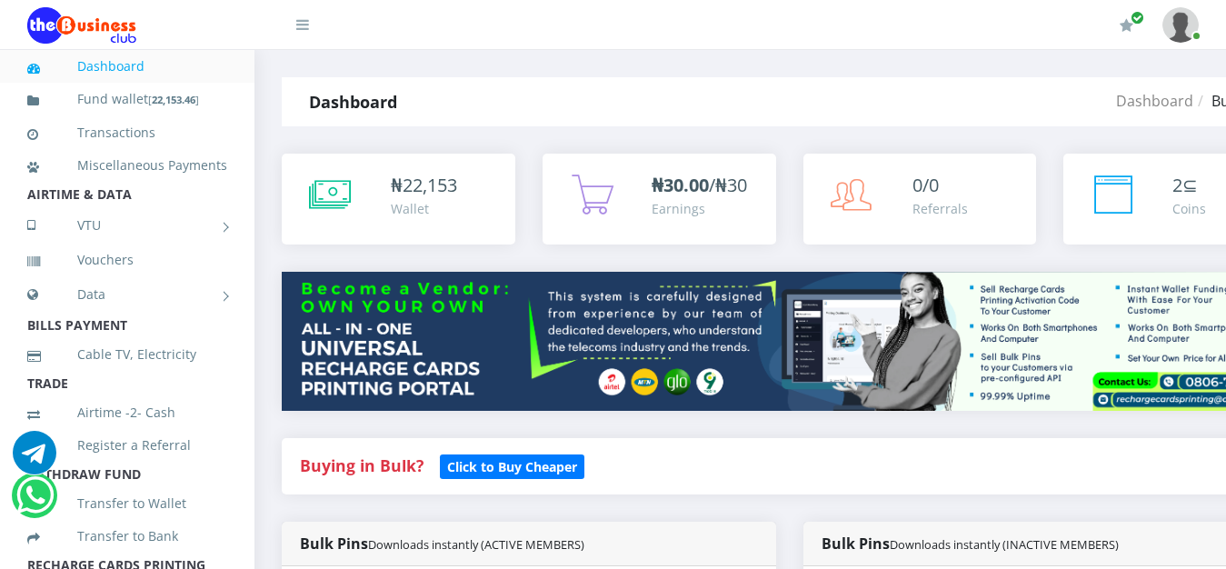
scroll to position [1020, 0]
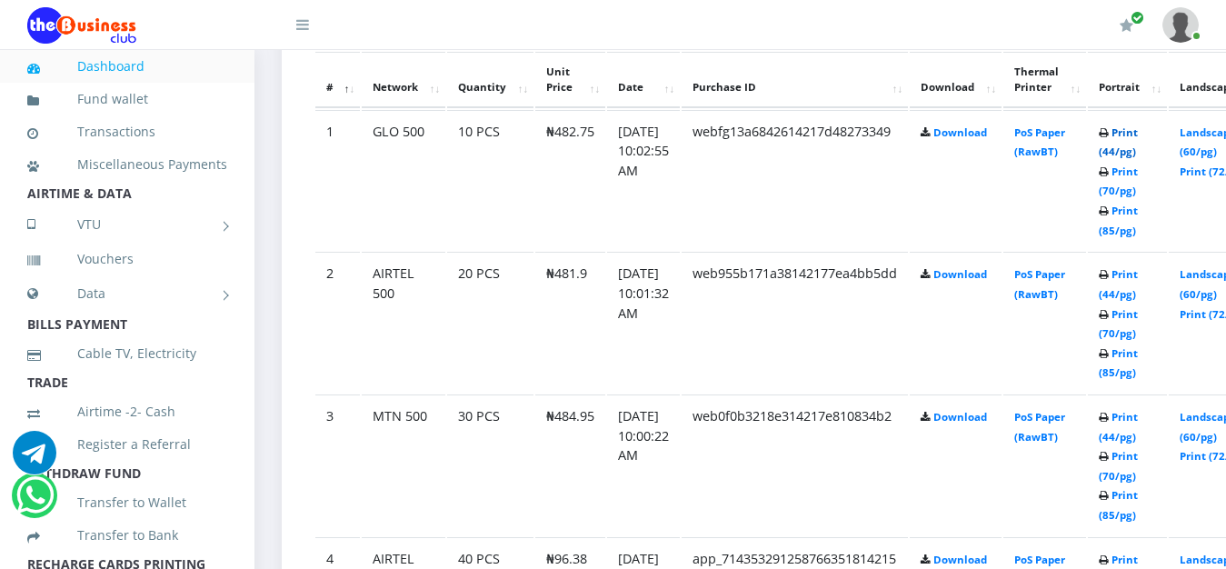
click at [1138, 132] on link "Print (44/pg)" at bounding box center [1118, 142] width 39 height 34
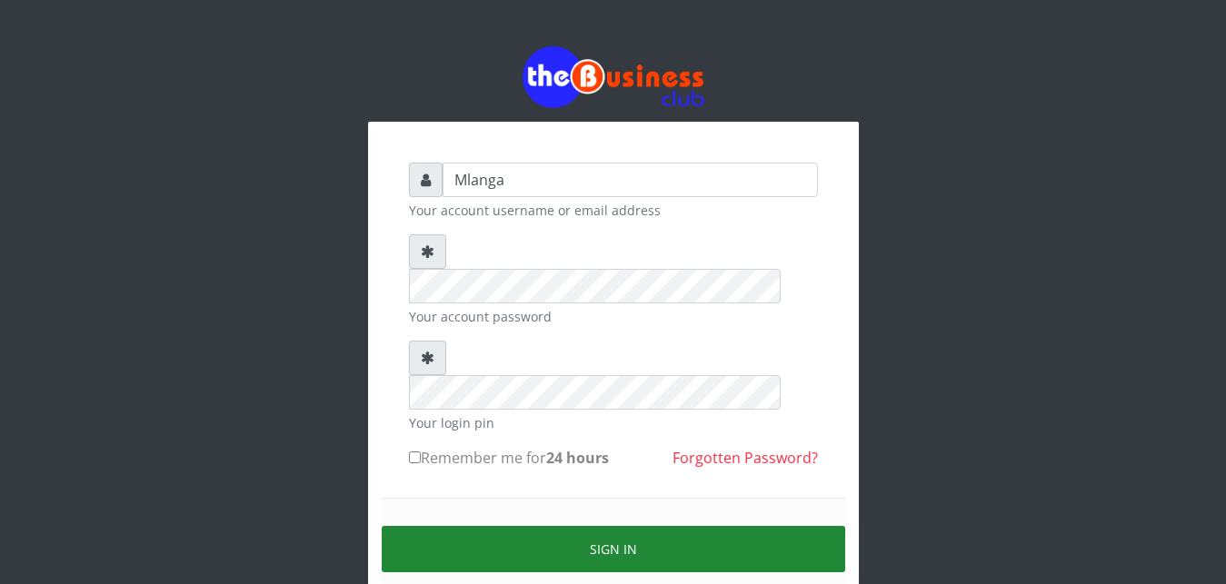
click at [636, 526] on button "Sign in" at bounding box center [614, 549] width 464 height 46
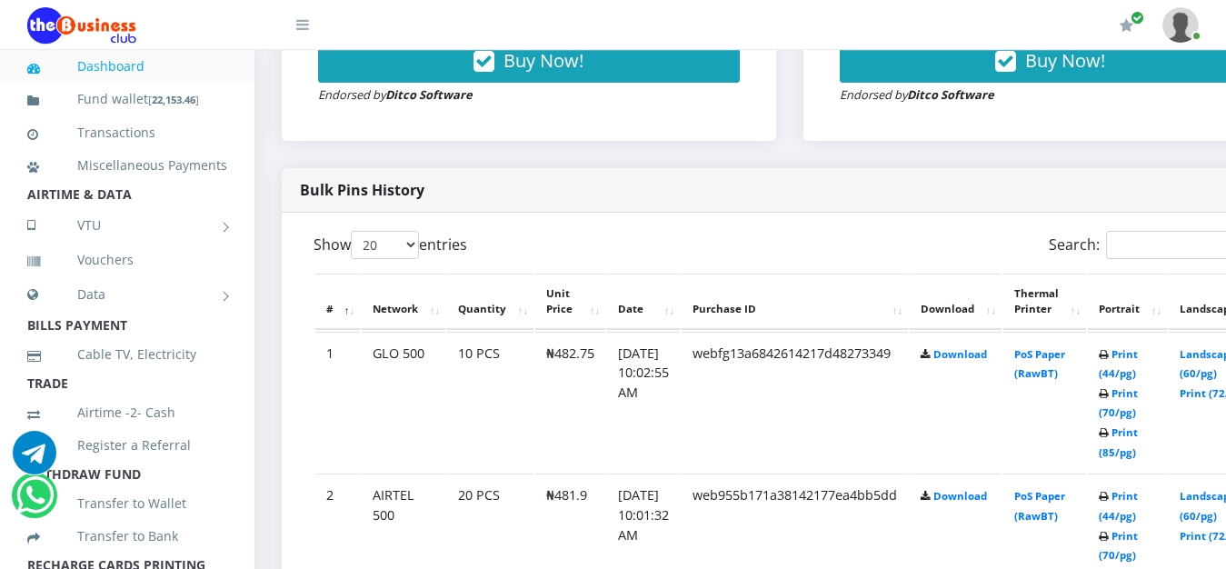
scroll to position [834, 0]
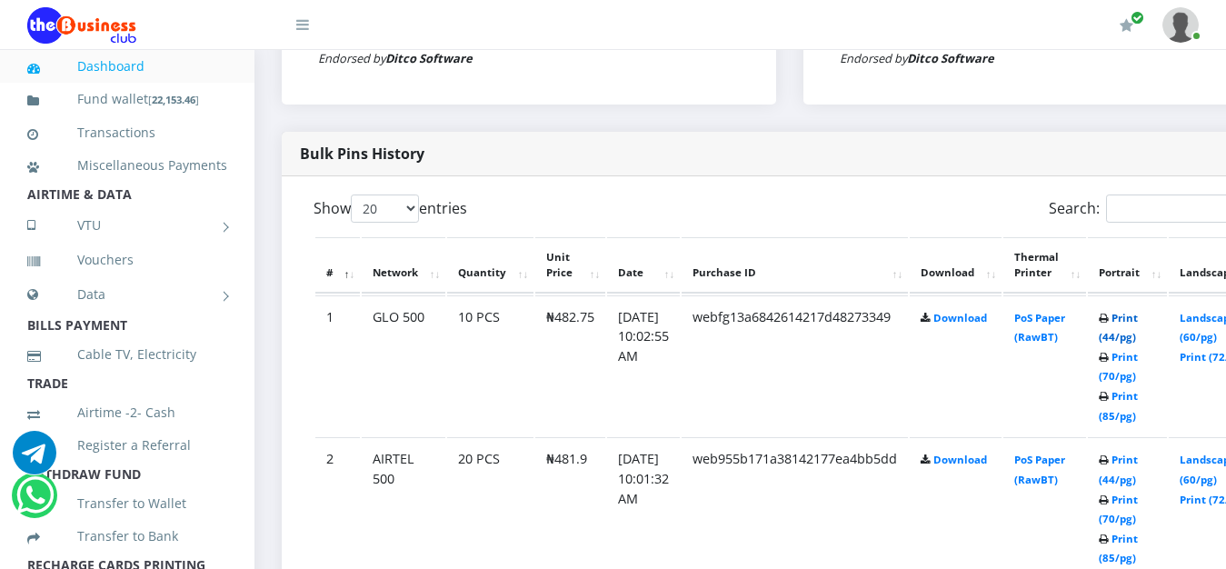
click at [1138, 324] on link "Print (44/pg)" at bounding box center [1118, 328] width 39 height 34
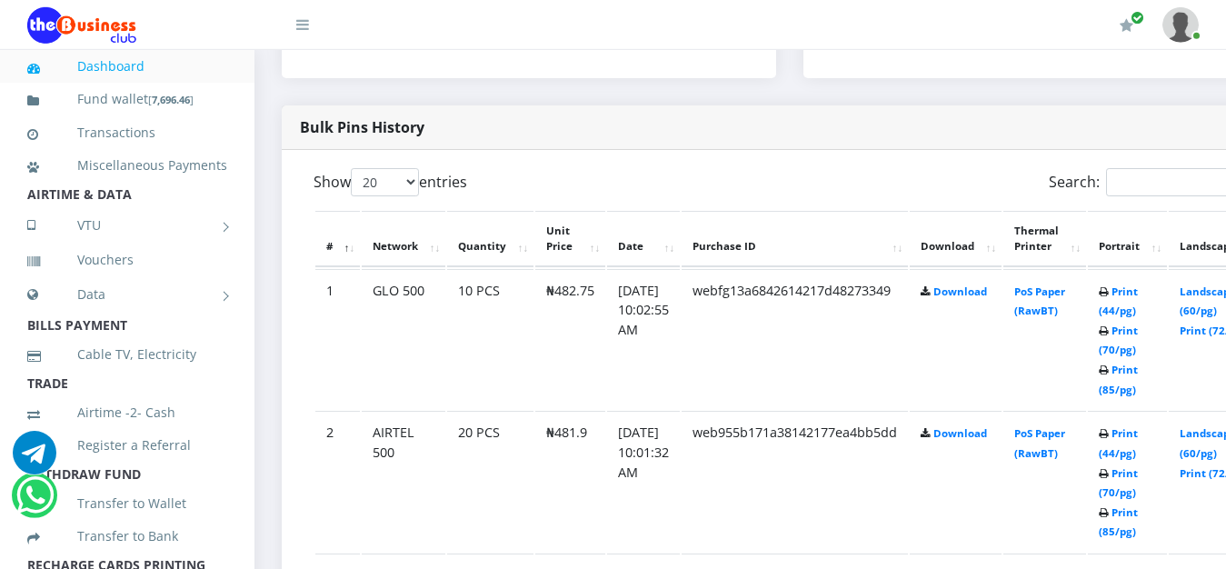
scroll to position [859, 0]
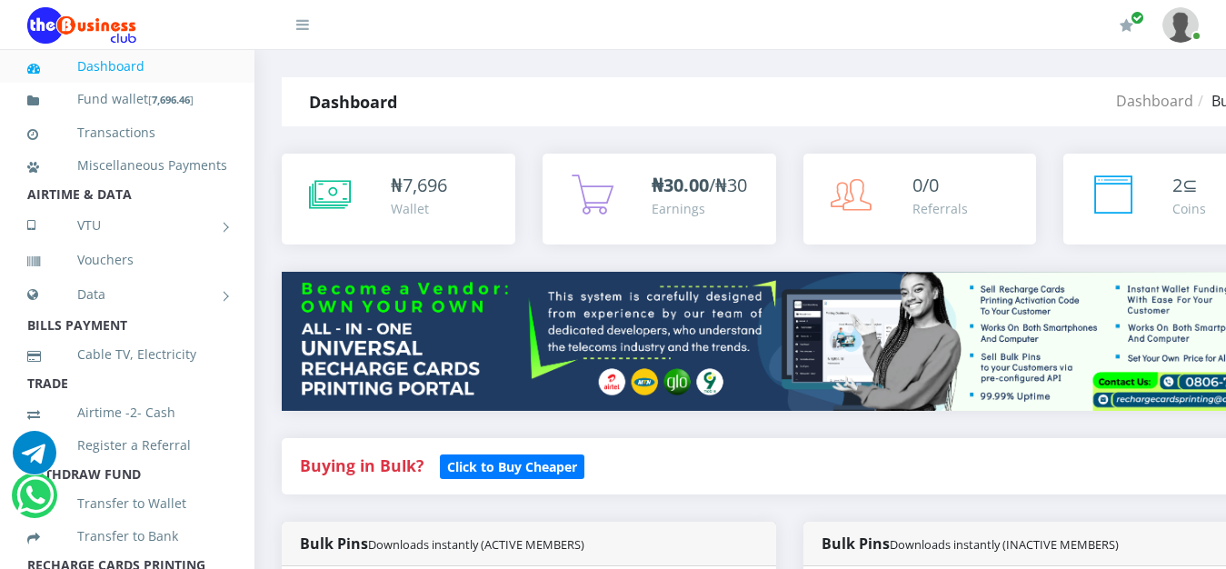
scroll to position [859, 0]
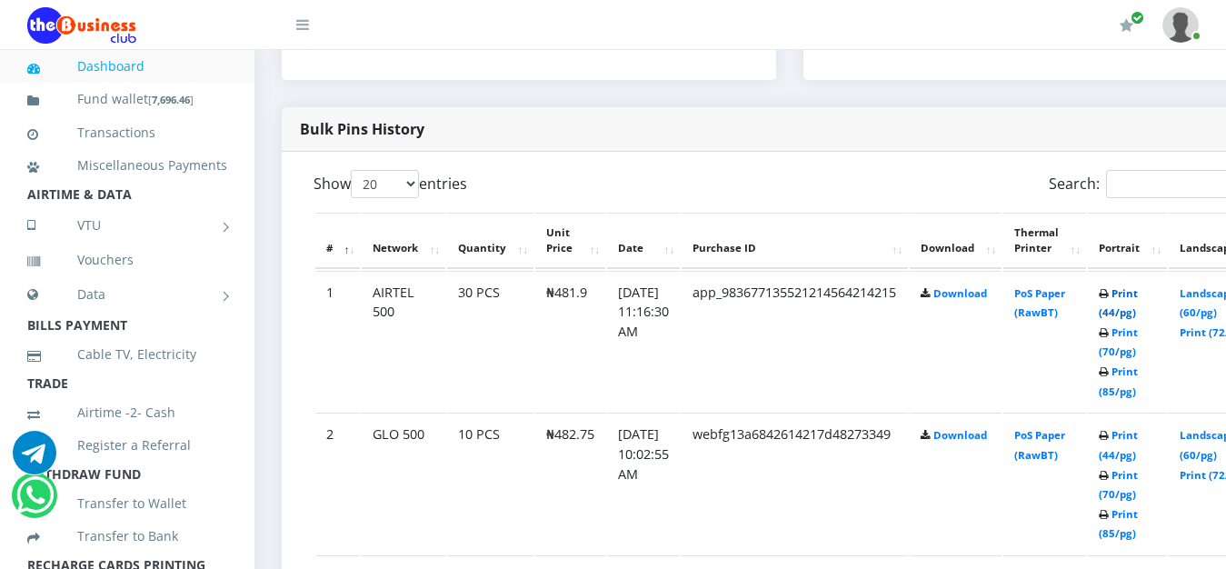
click at [1138, 294] on link "Print (44/pg)" at bounding box center [1118, 303] width 39 height 34
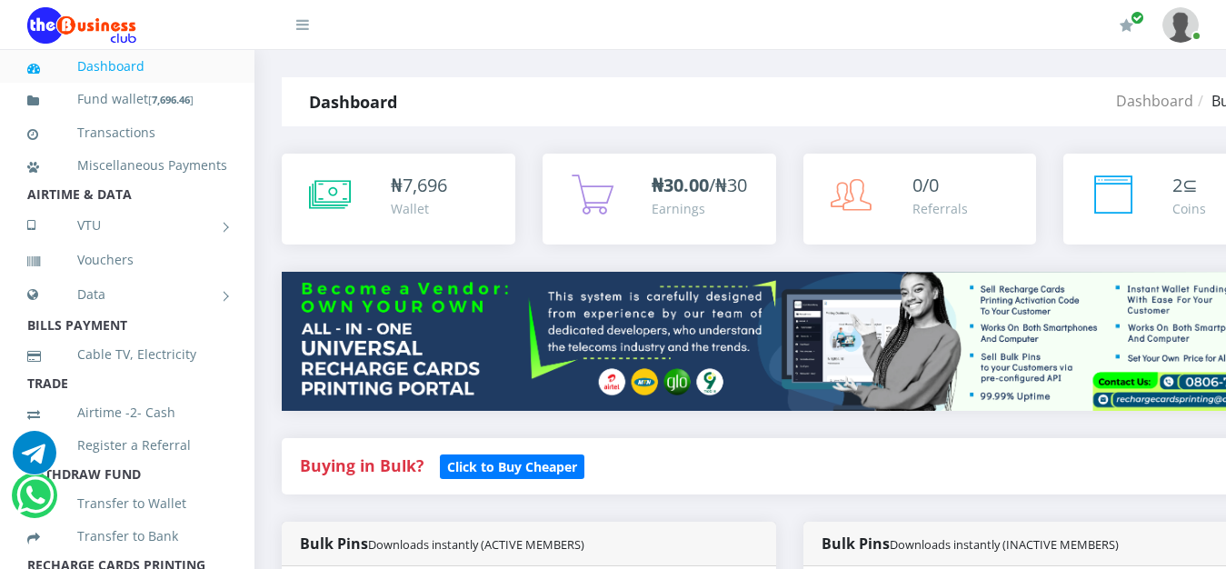
scroll to position [859, 0]
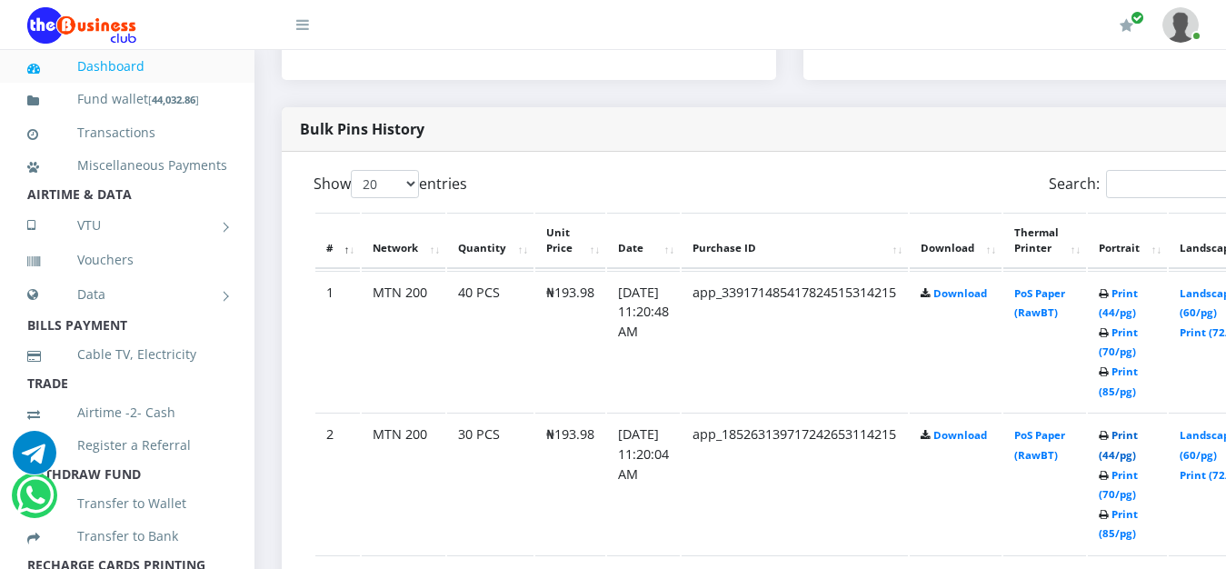
click at [1138, 437] on link "Print (44/pg)" at bounding box center [1118, 445] width 39 height 34
click at [1138, 295] on link "Print (44/pg)" at bounding box center [1118, 303] width 39 height 34
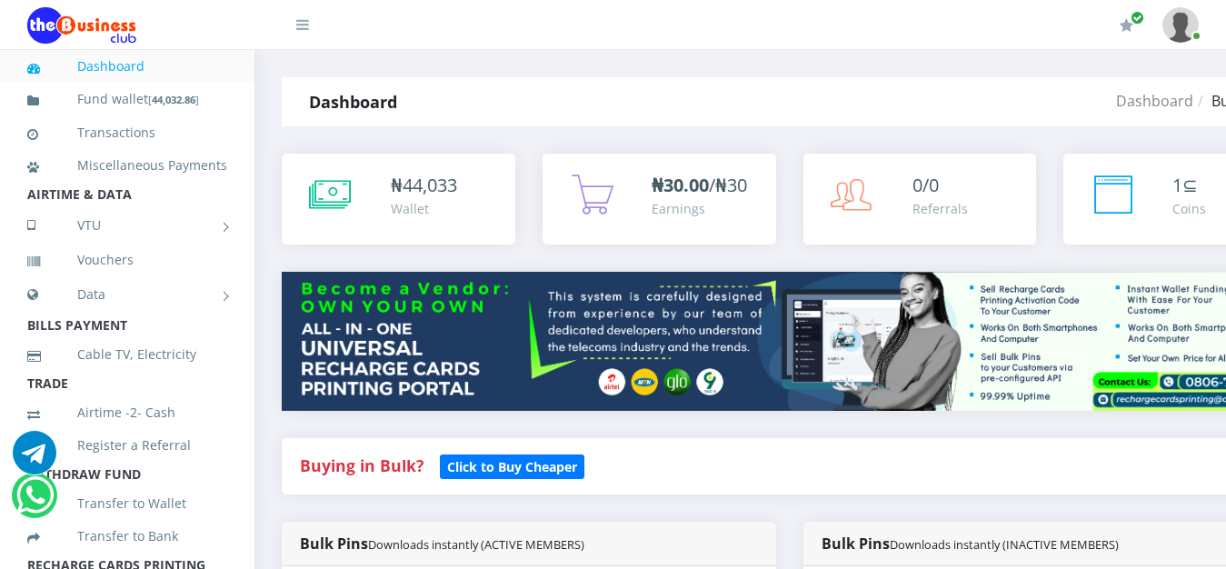
scroll to position [859, 0]
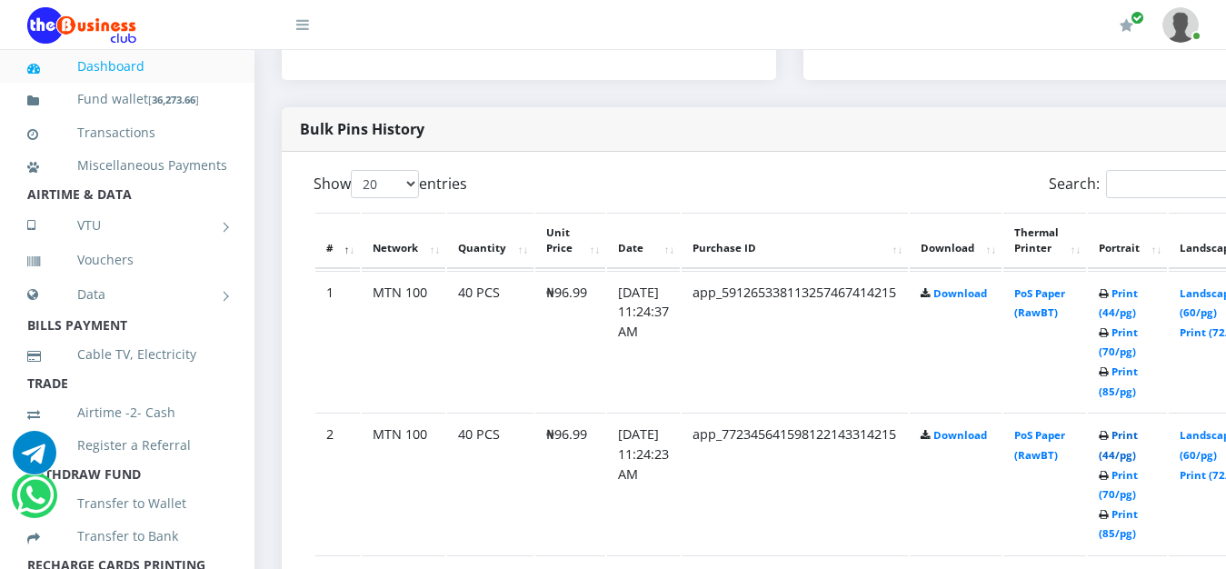
click at [1138, 440] on link "Print (44/pg)" at bounding box center [1118, 445] width 39 height 34
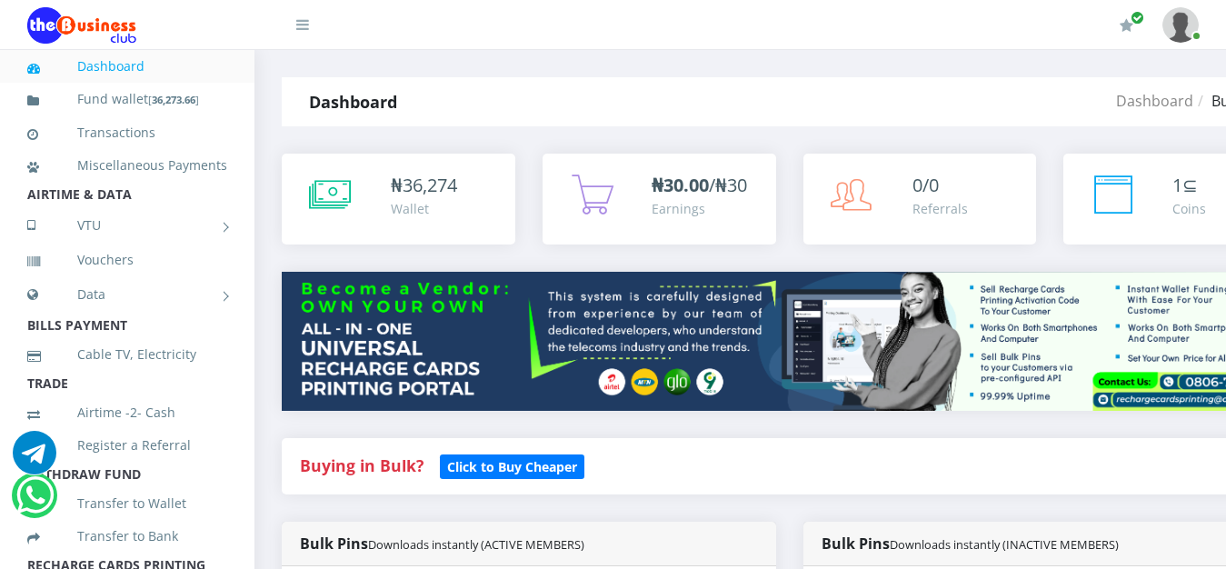
scroll to position [859, 0]
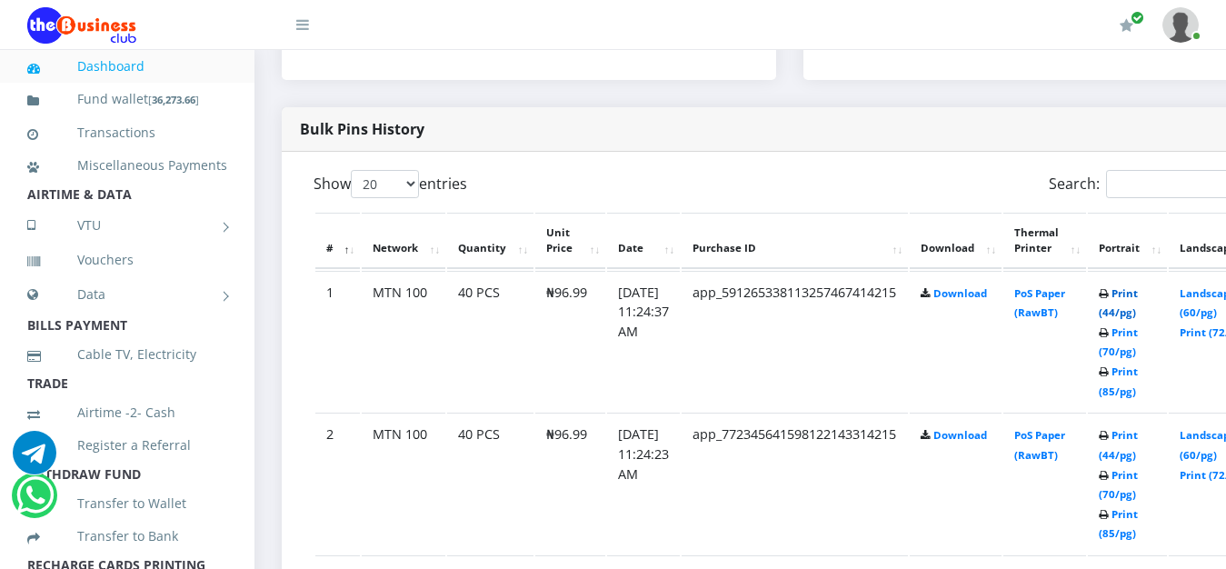
click at [1138, 294] on link "Print (44/pg)" at bounding box center [1118, 303] width 39 height 34
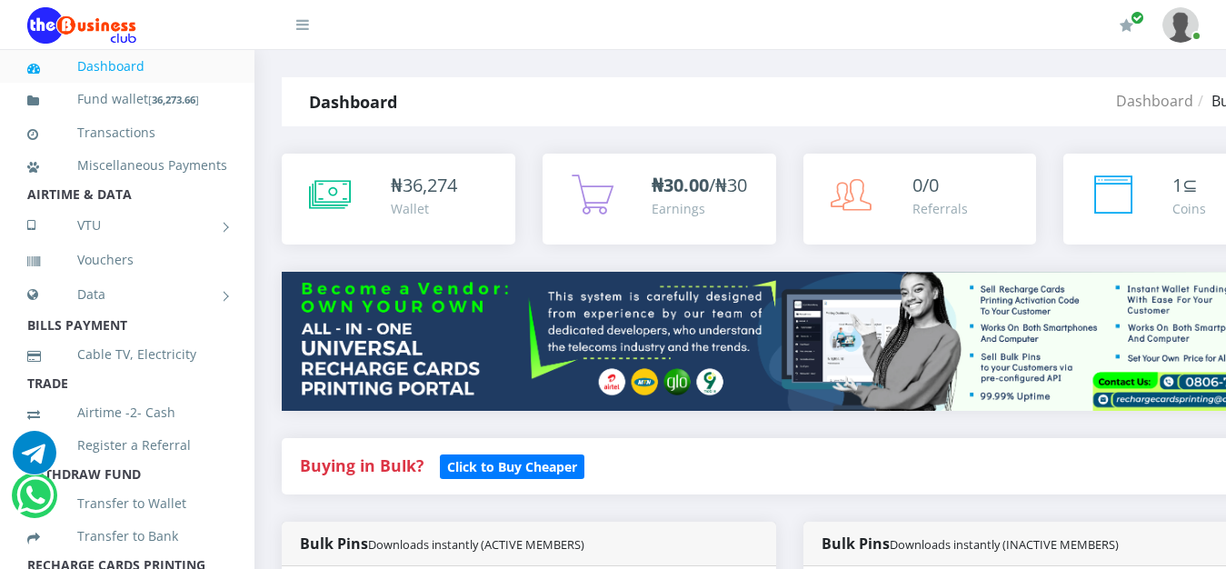
scroll to position [859, 0]
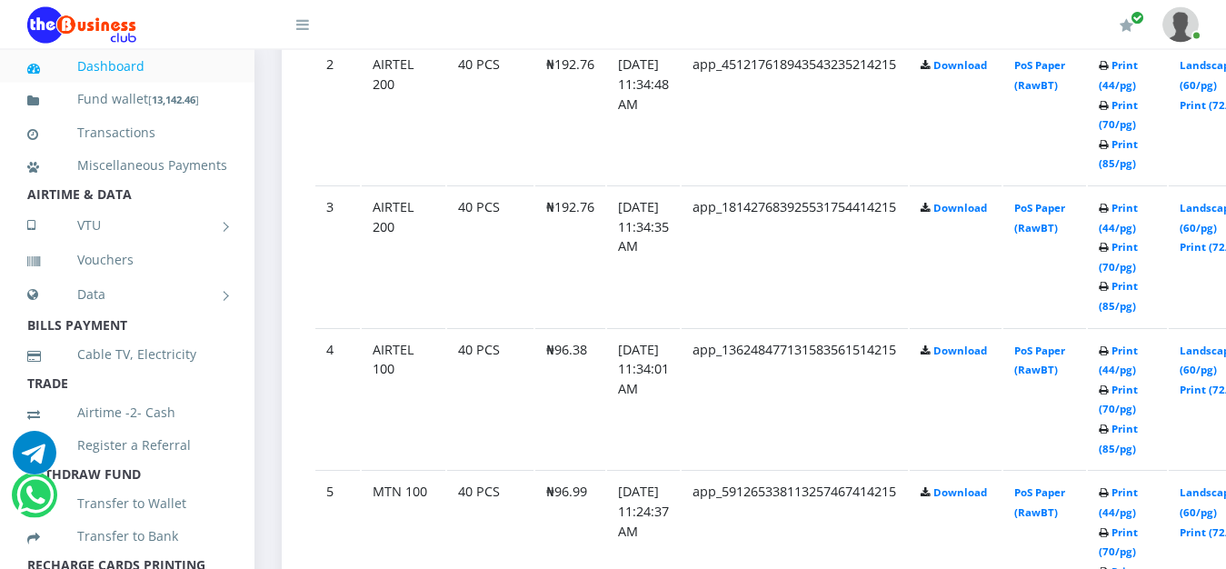
scroll to position [1230, 0]
click at [1138, 351] on link "Print (44/pg)" at bounding box center [1118, 360] width 39 height 34
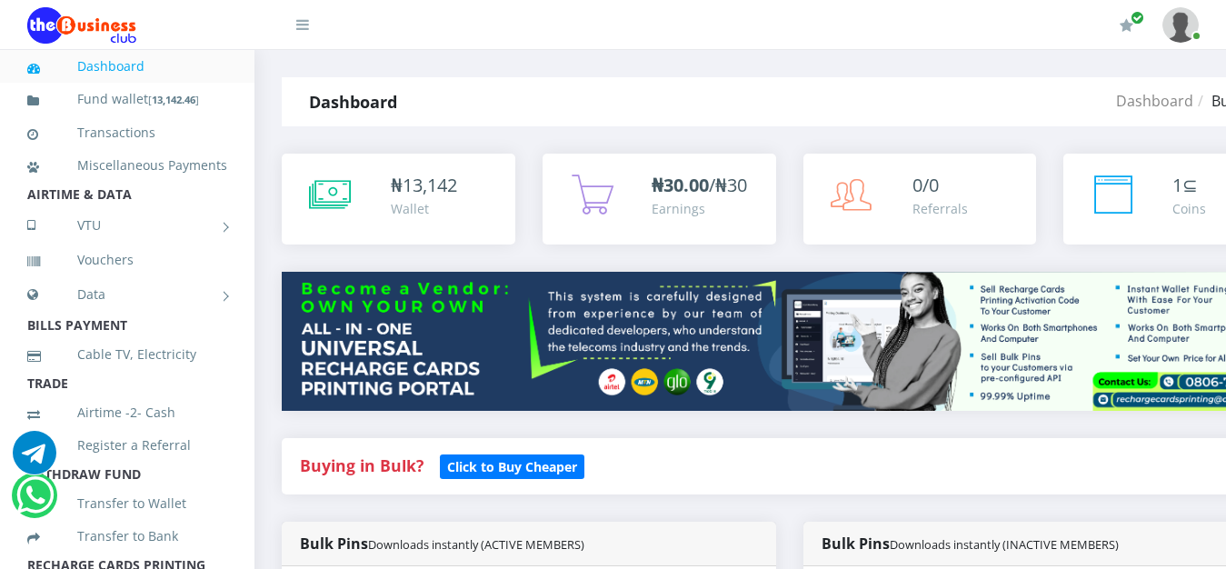
scroll to position [1230, 0]
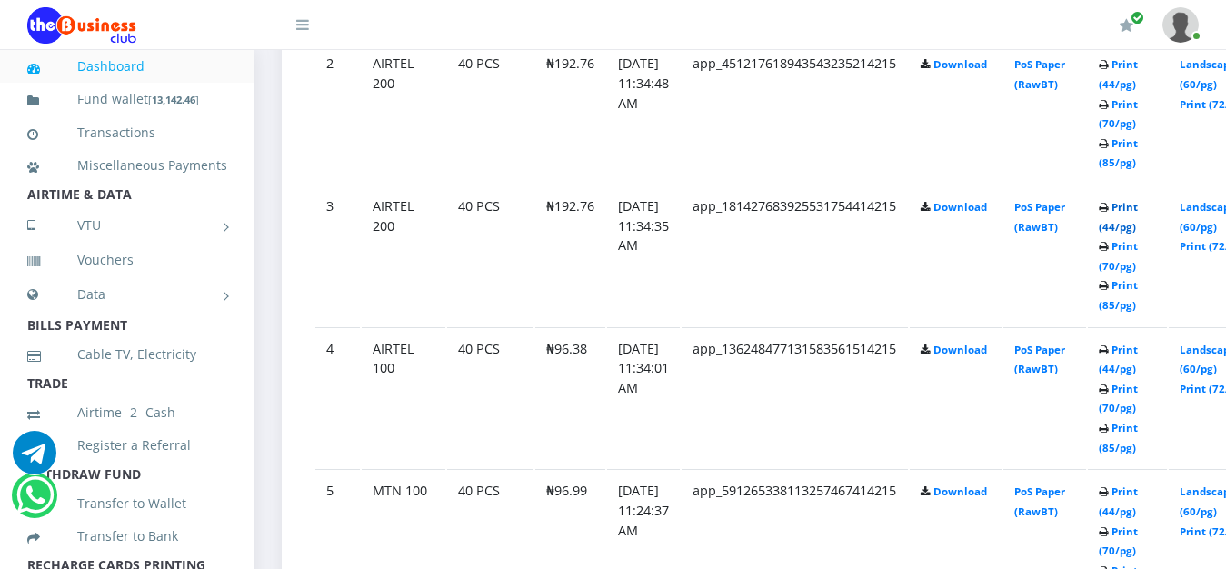
click at [1138, 210] on link "Print (44/pg)" at bounding box center [1118, 217] width 39 height 34
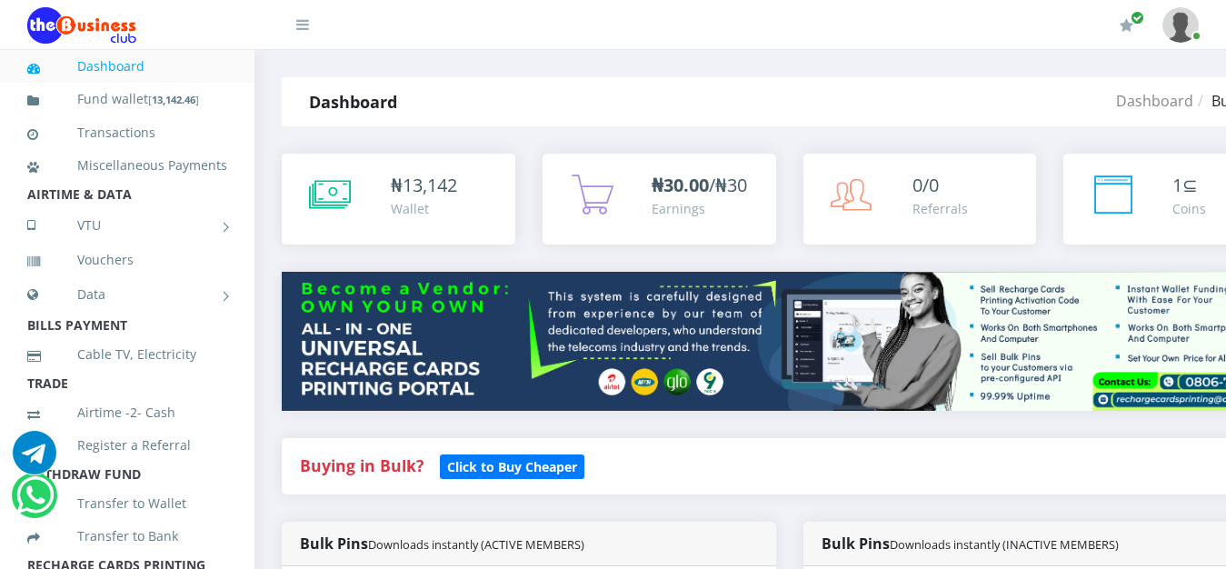
scroll to position [1230, 0]
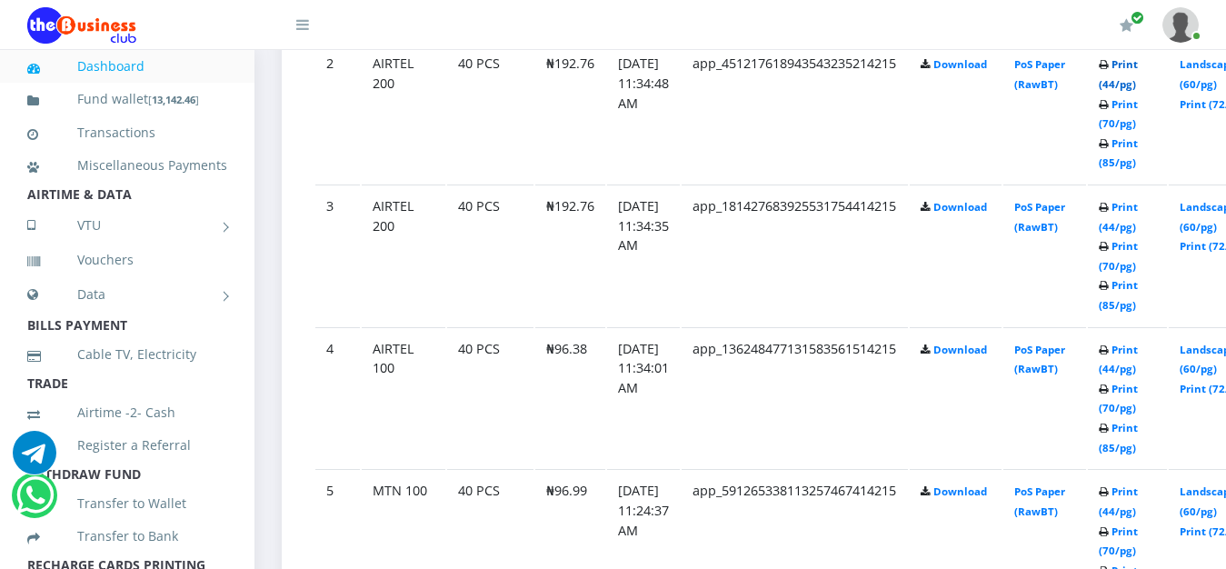
click at [1138, 66] on link "Print (44/pg)" at bounding box center [1118, 74] width 39 height 34
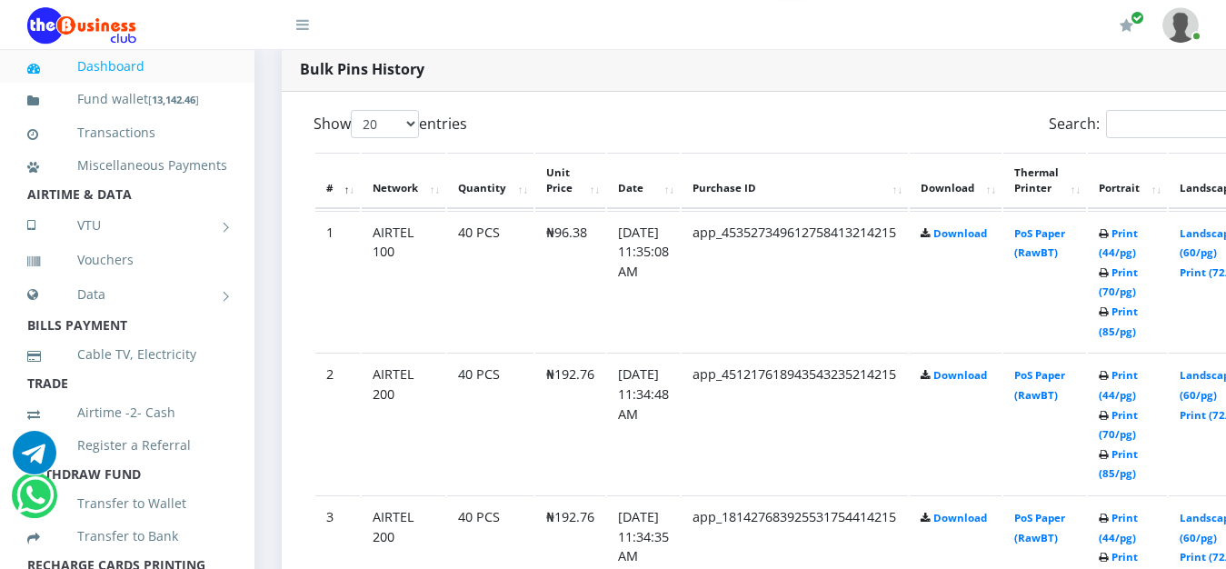
scroll to position [881, 0]
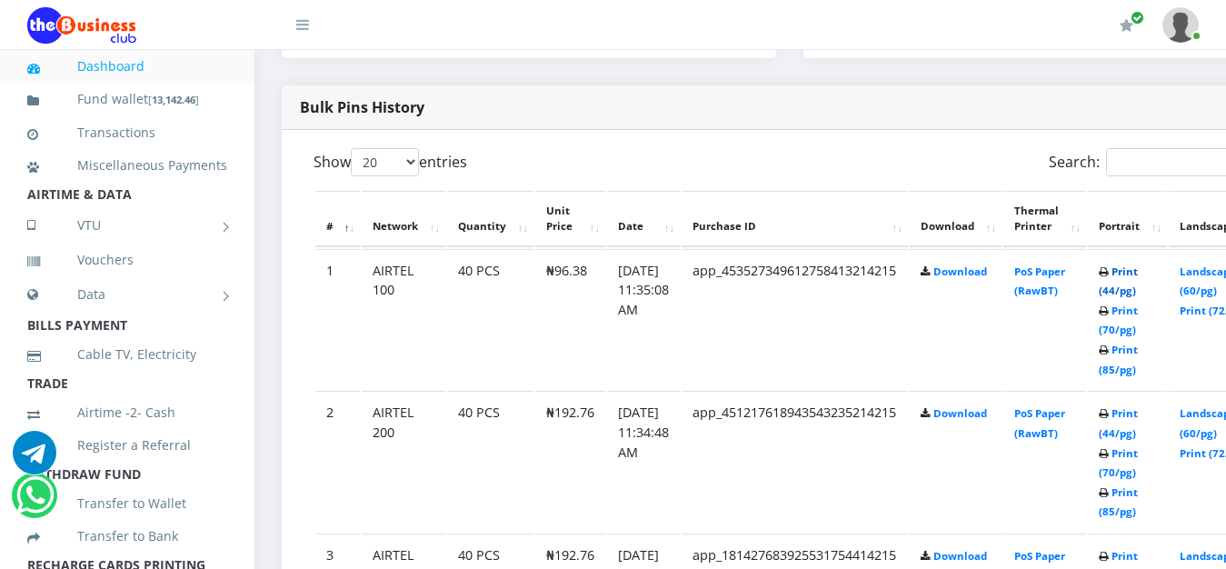
click at [1138, 274] on link "Print (44/pg)" at bounding box center [1118, 281] width 39 height 34
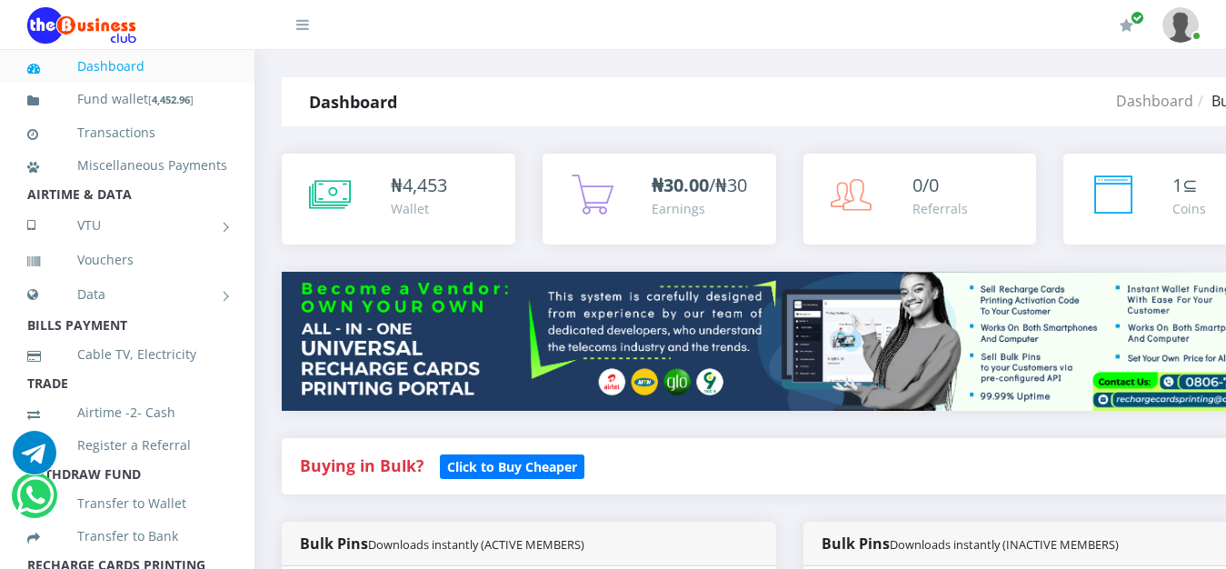
scroll to position [881, 0]
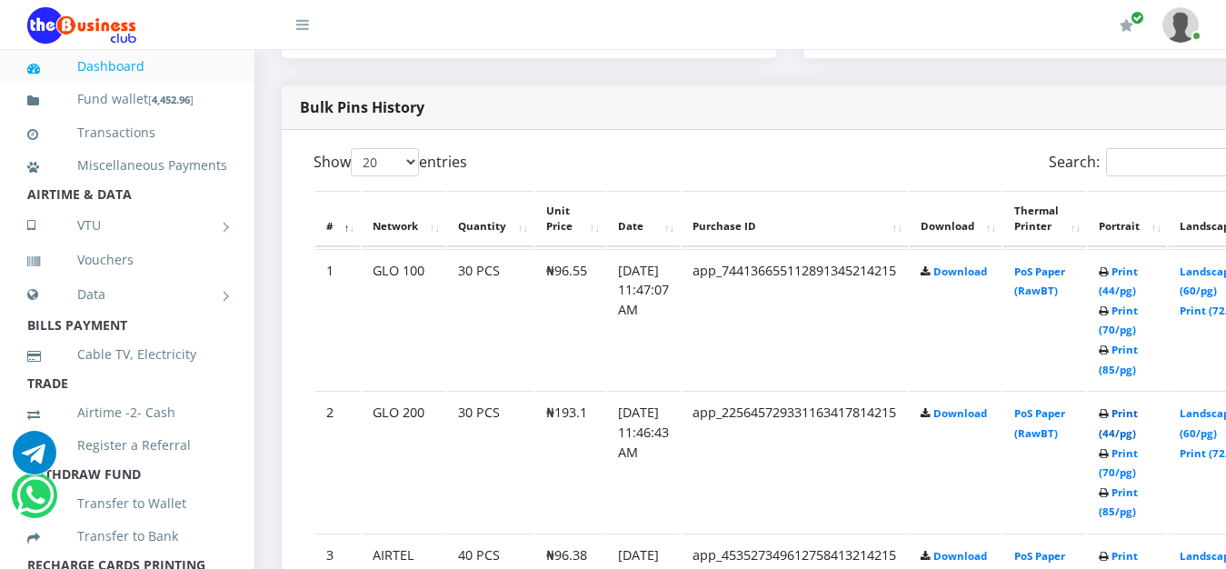
click at [1138, 416] on link "Print (44/pg)" at bounding box center [1118, 423] width 39 height 34
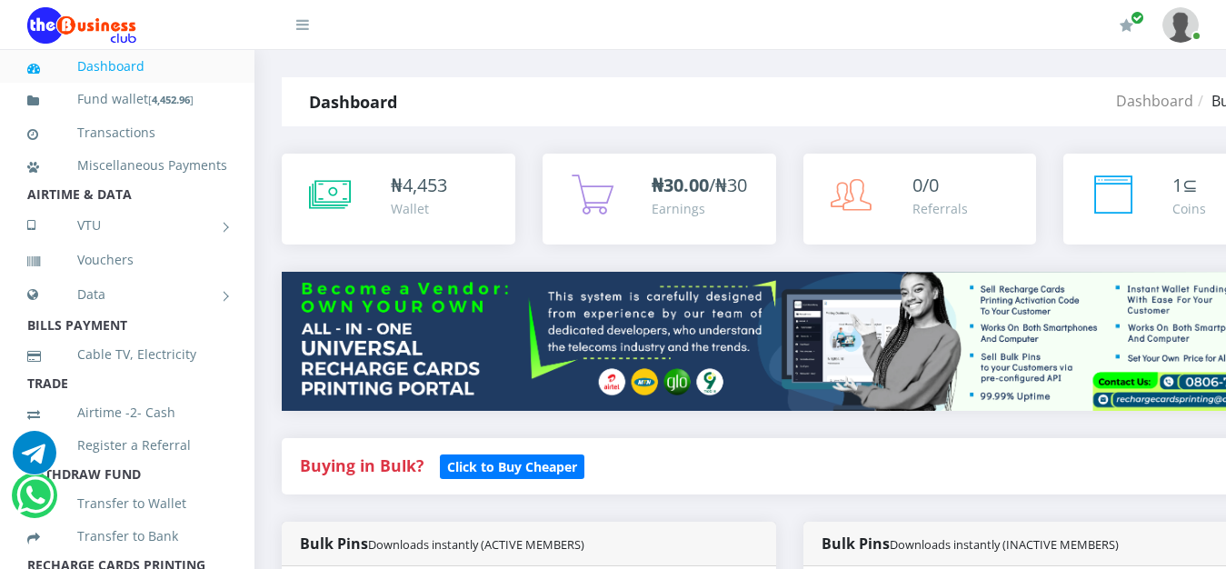
scroll to position [881, 0]
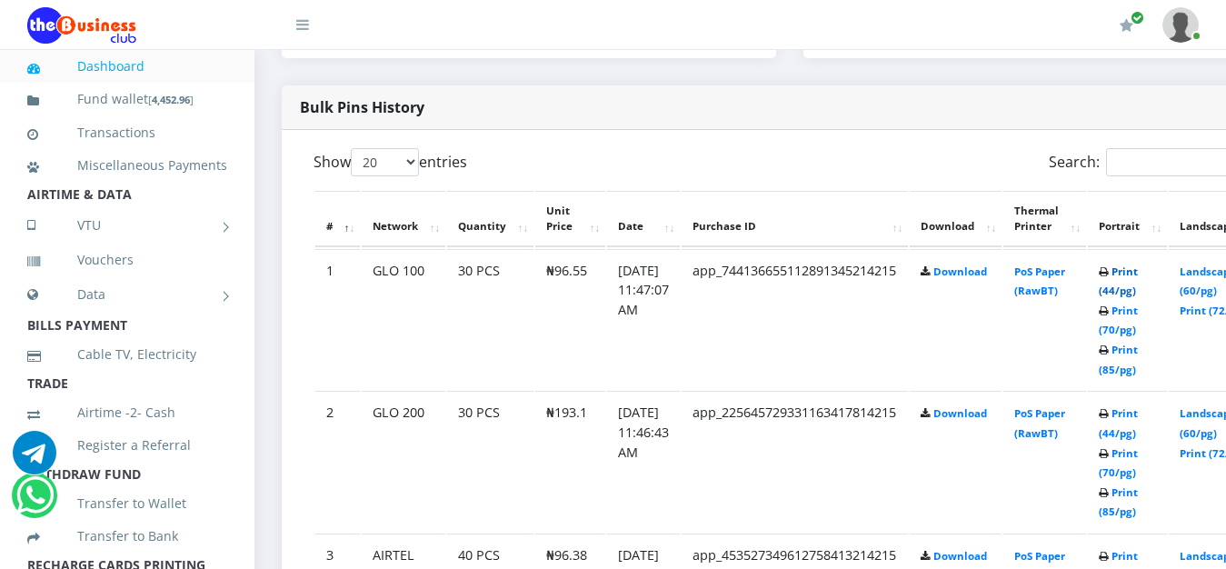
click at [1138, 272] on link "Print (44/pg)" at bounding box center [1118, 281] width 39 height 34
